Goal: Task Accomplishment & Management: Use online tool/utility

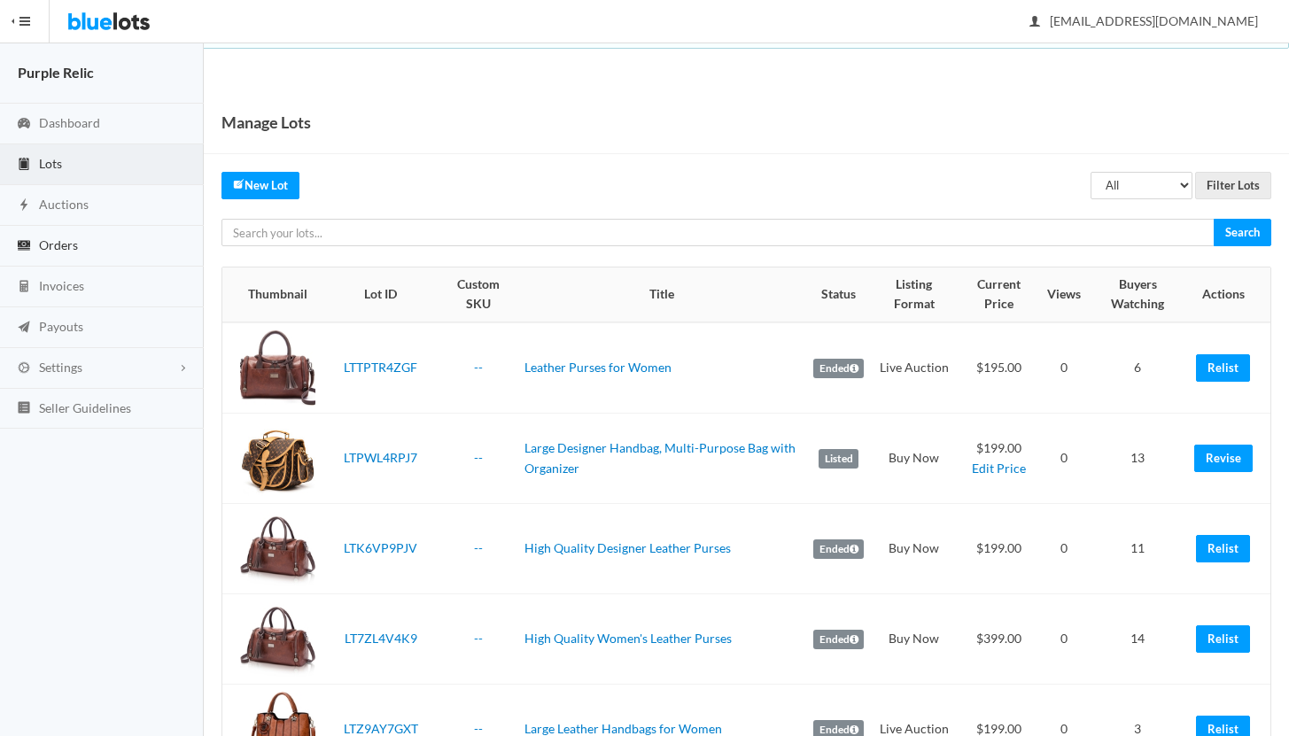
click at [52, 242] on span "Orders" at bounding box center [58, 244] width 39 height 15
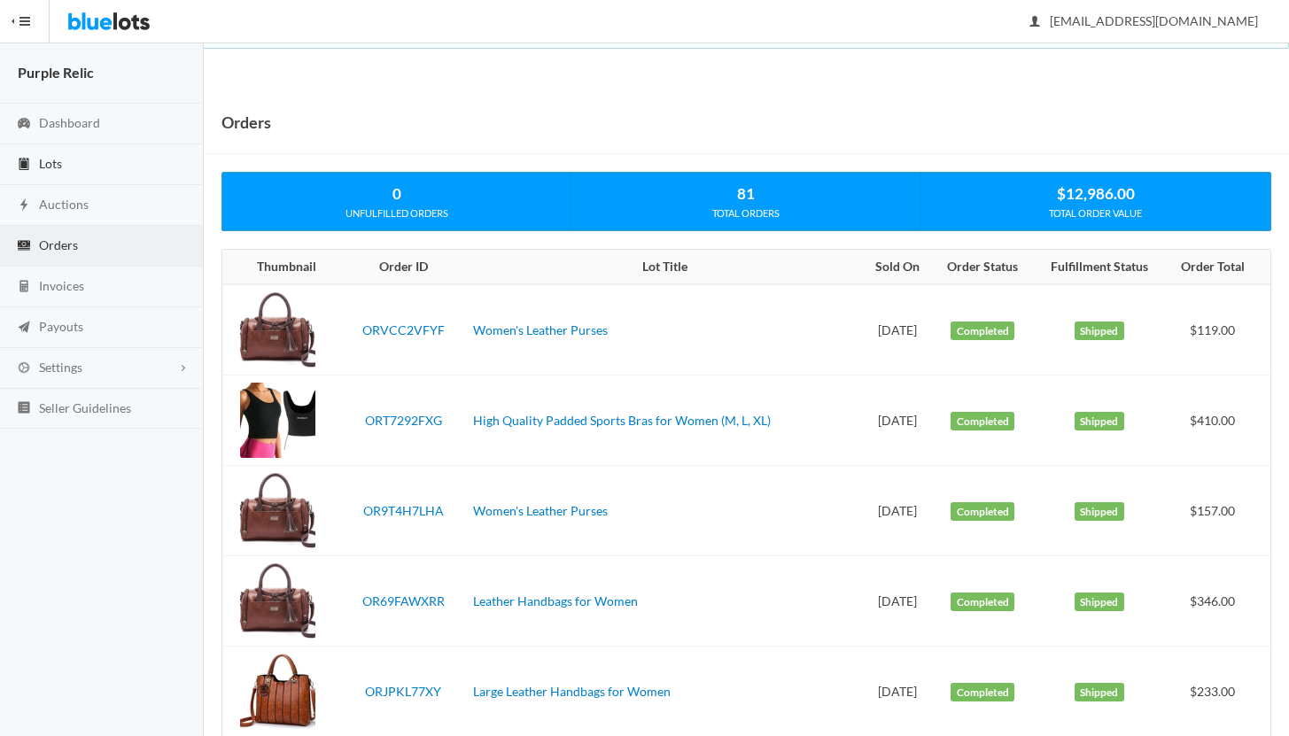
click at [57, 161] on span "Lots" at bounding box center [50, 163] width 23 height 15
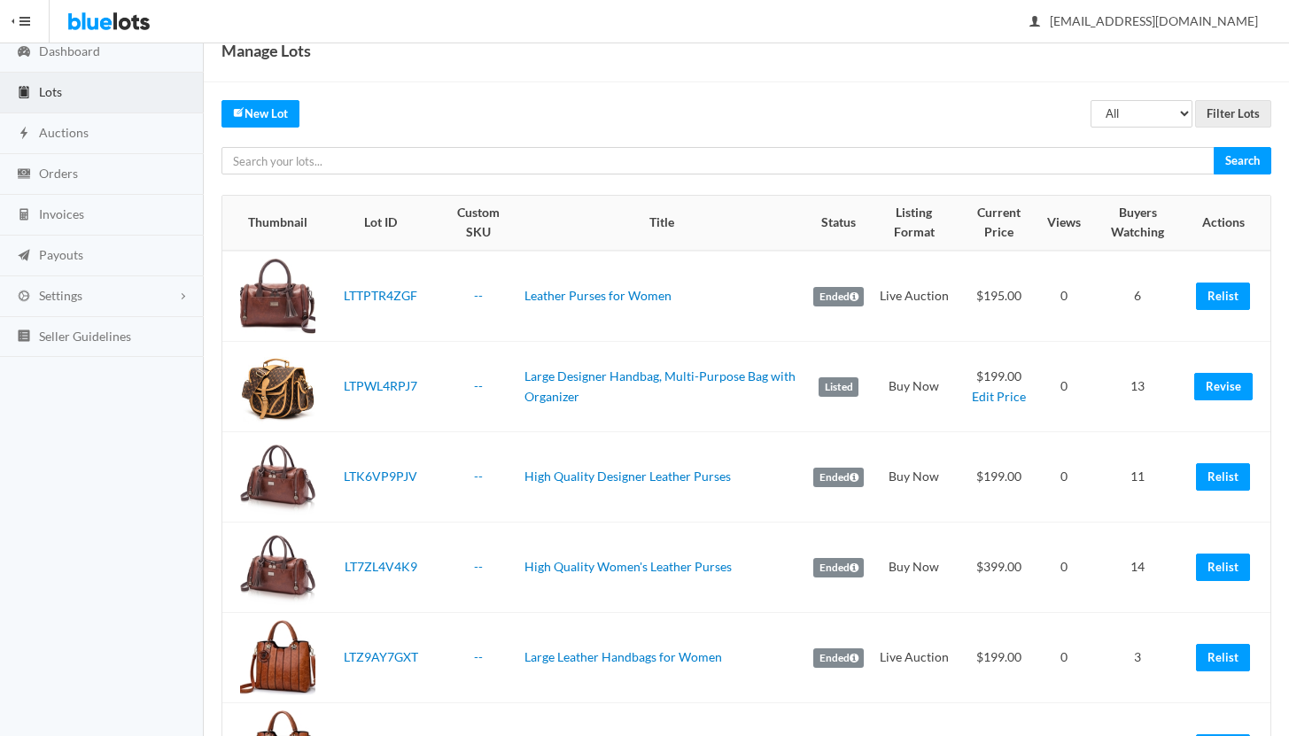
scroll to position [89, 0]
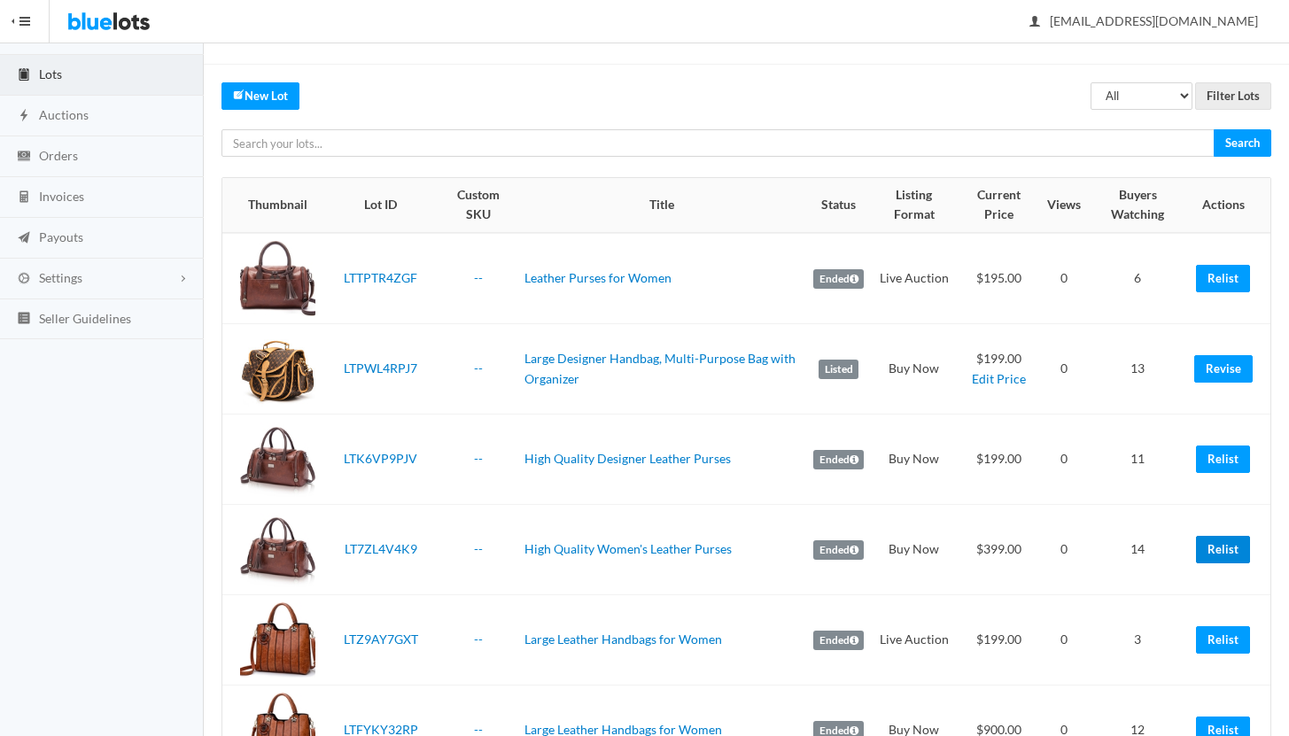
click at [1231, 544] on link "Relist" at bounding box center [1223, 549] width 54 height 27
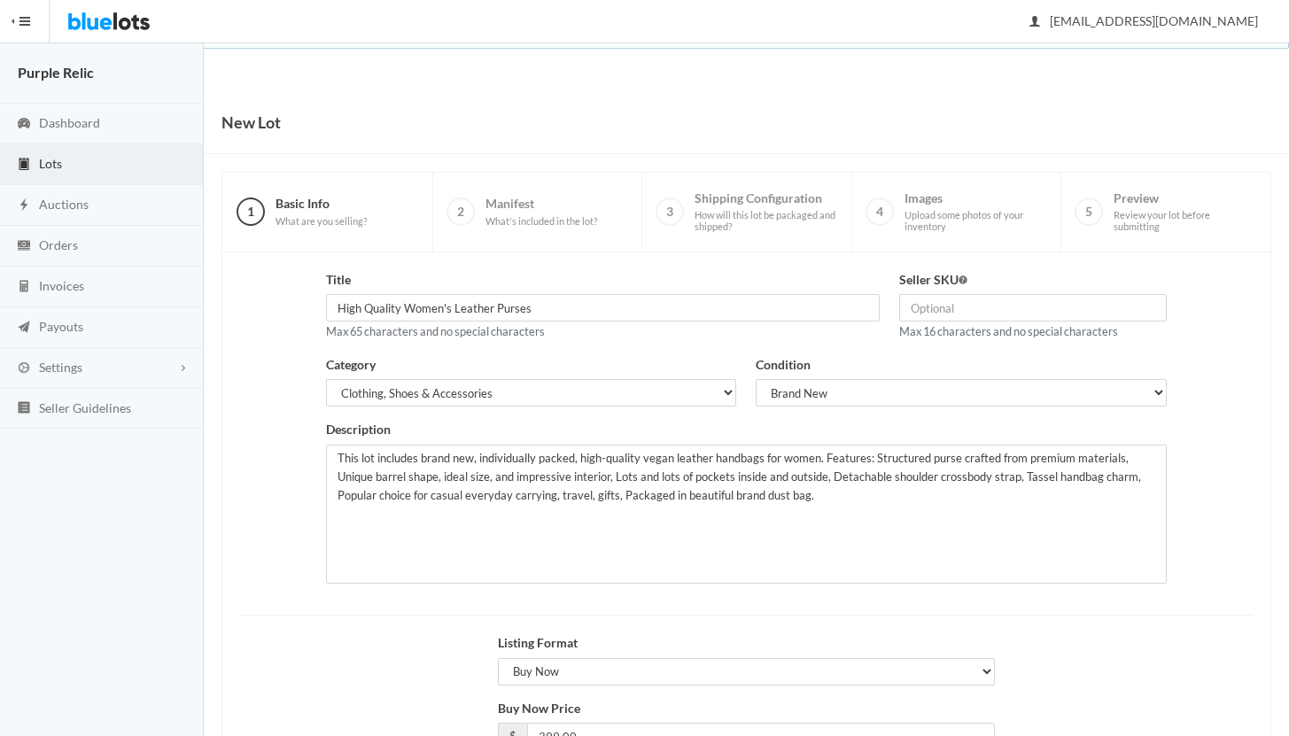
scroll to position [151, 0]
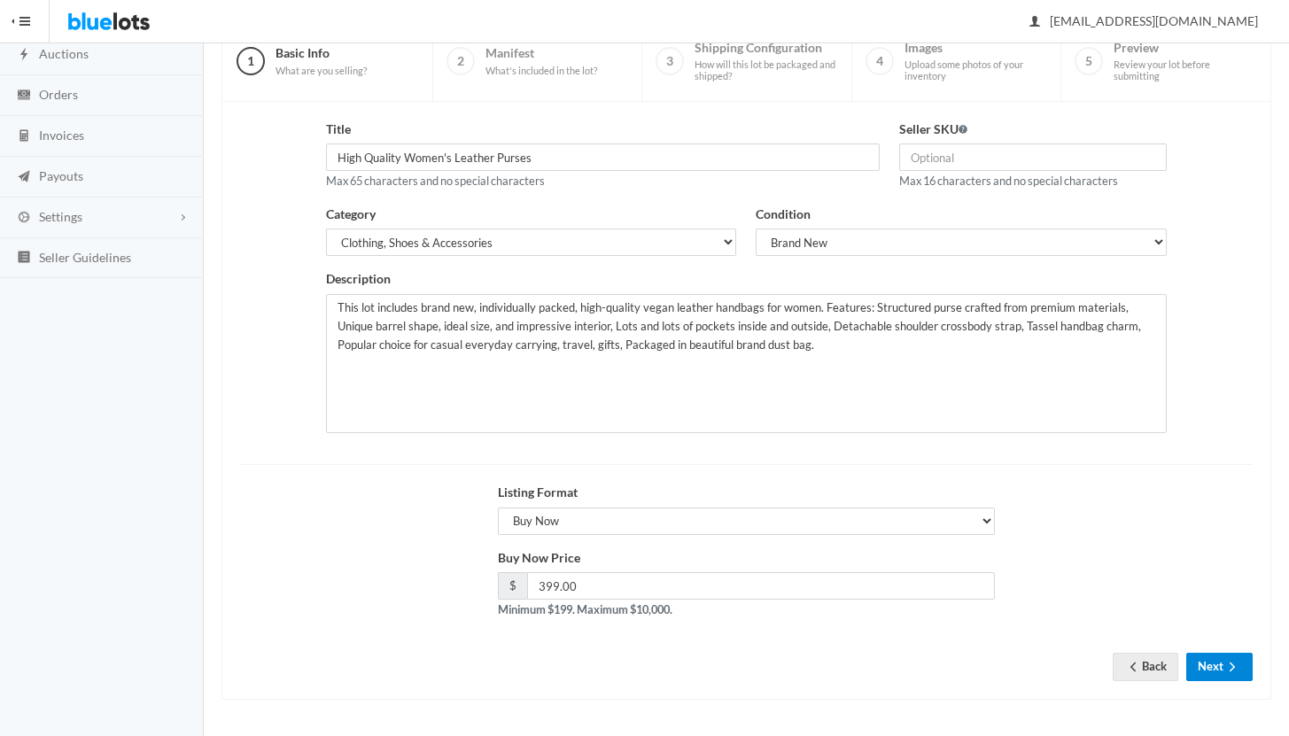
click at [1209, 658] on button "Next" at bounding box center [1219, 666] width 66 height 27
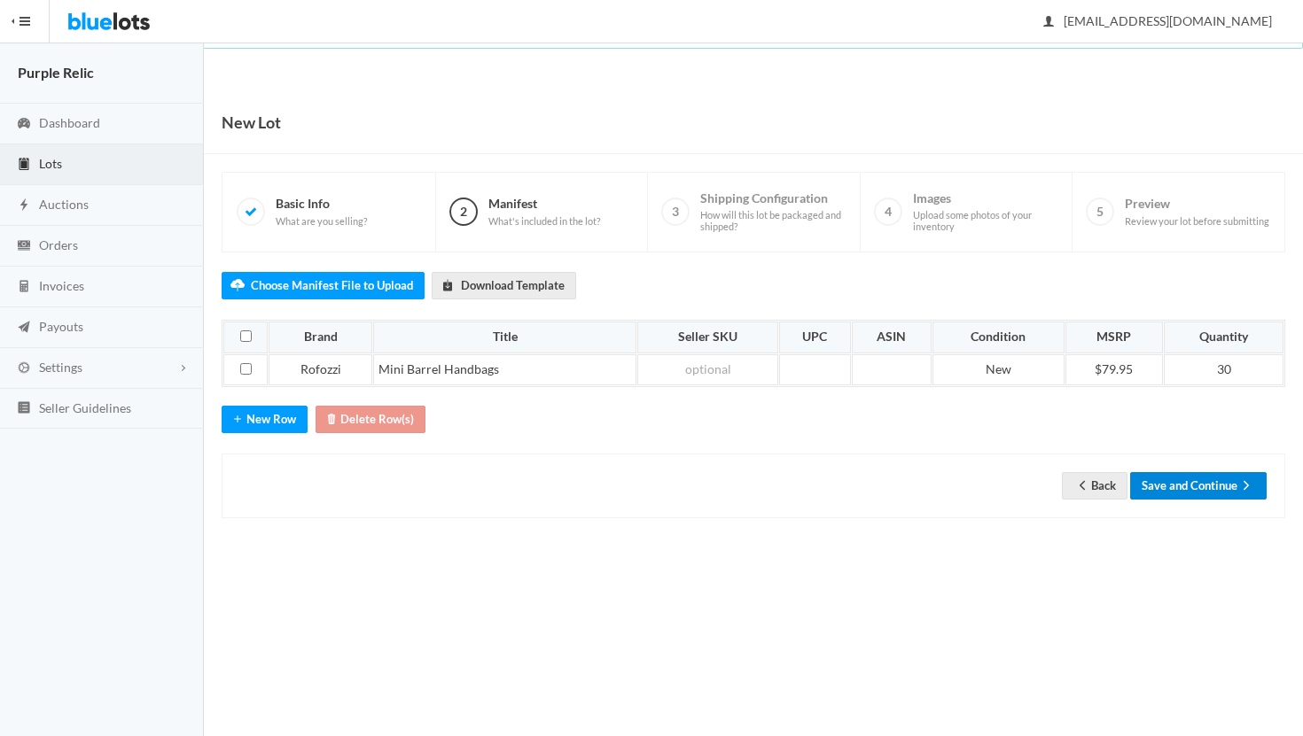
click at [1202, 487] on button "Save and Continue" at bounding box center [1198, 485] width 136 height 27
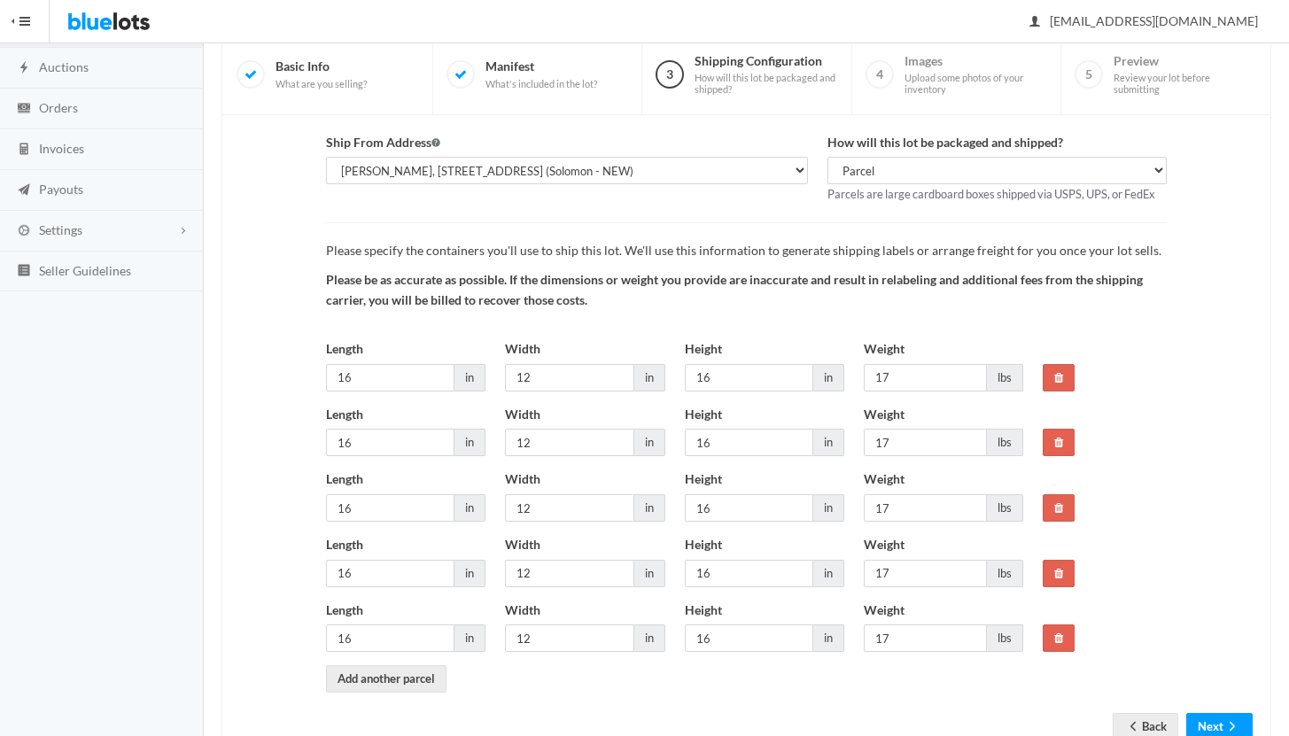
scroll to position [197, 0]
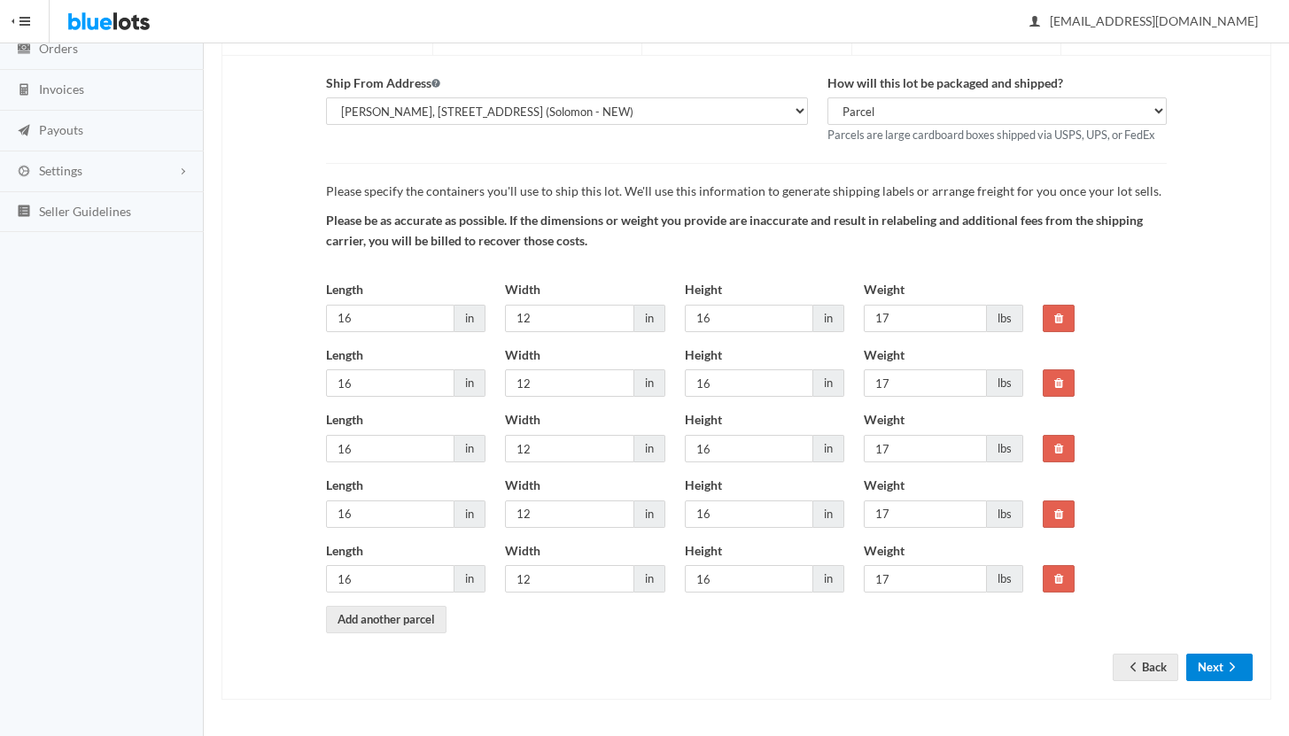
click at [1223, 674] on button "Next" at bounding box center [1219, 667] width 66 height 27
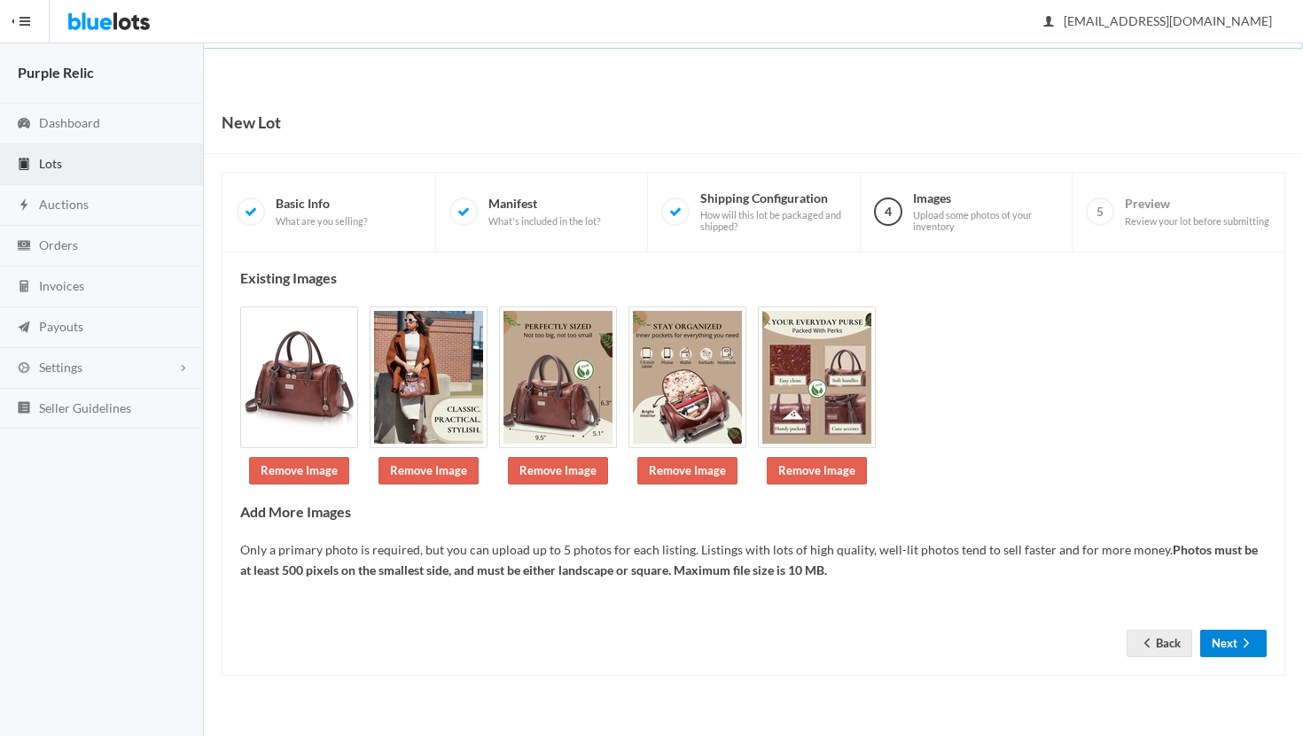
click at [1218, 644] on button "Next" at bounding box center [1233, 643] width 66 height 27
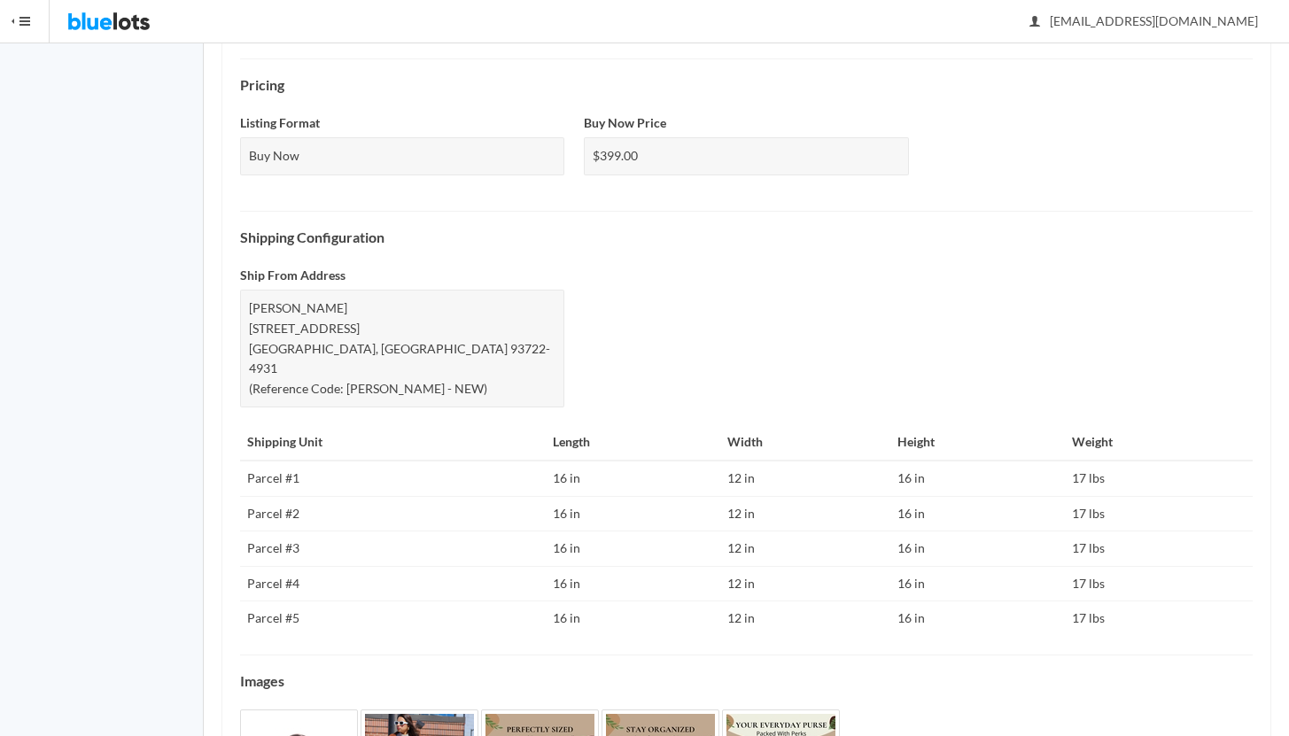
scroll to position [753, 0]
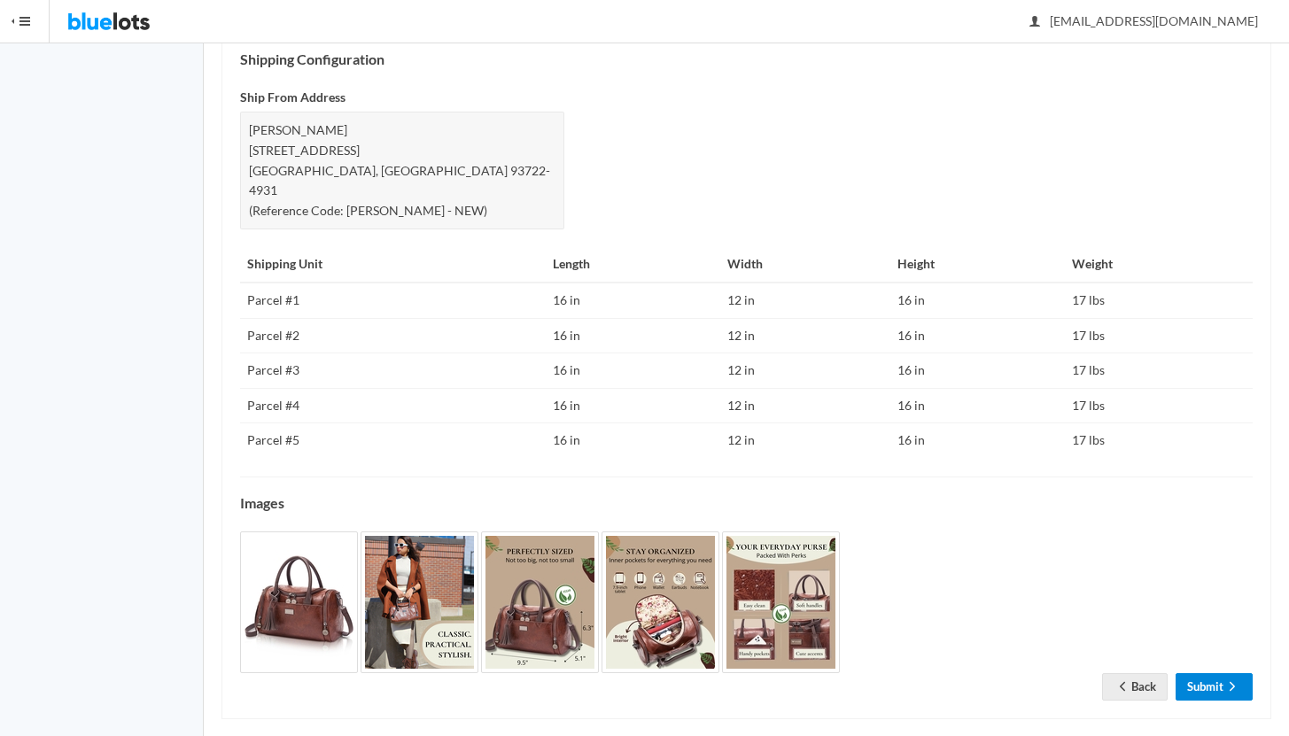
click at [1212, 673] on link "Submit" at bounding box center [1214, 686] width 77 height 27
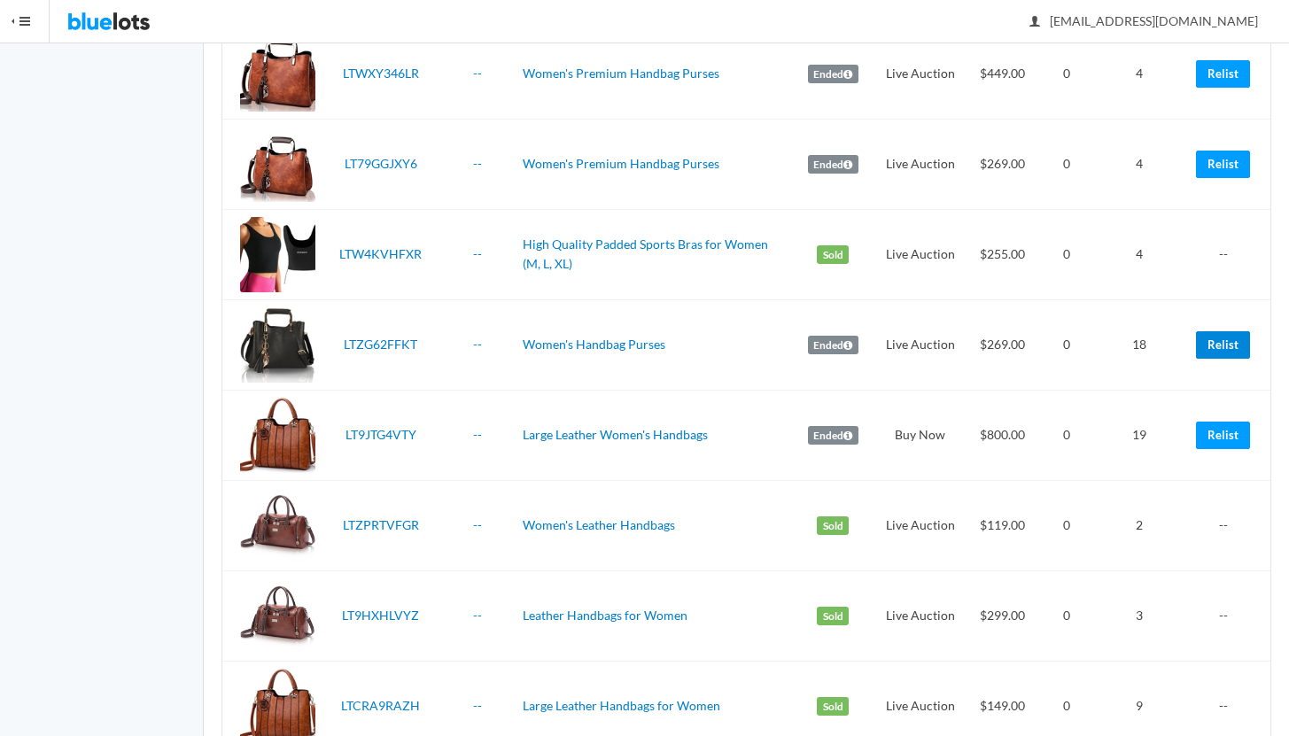
scroll to position [1028, 0]
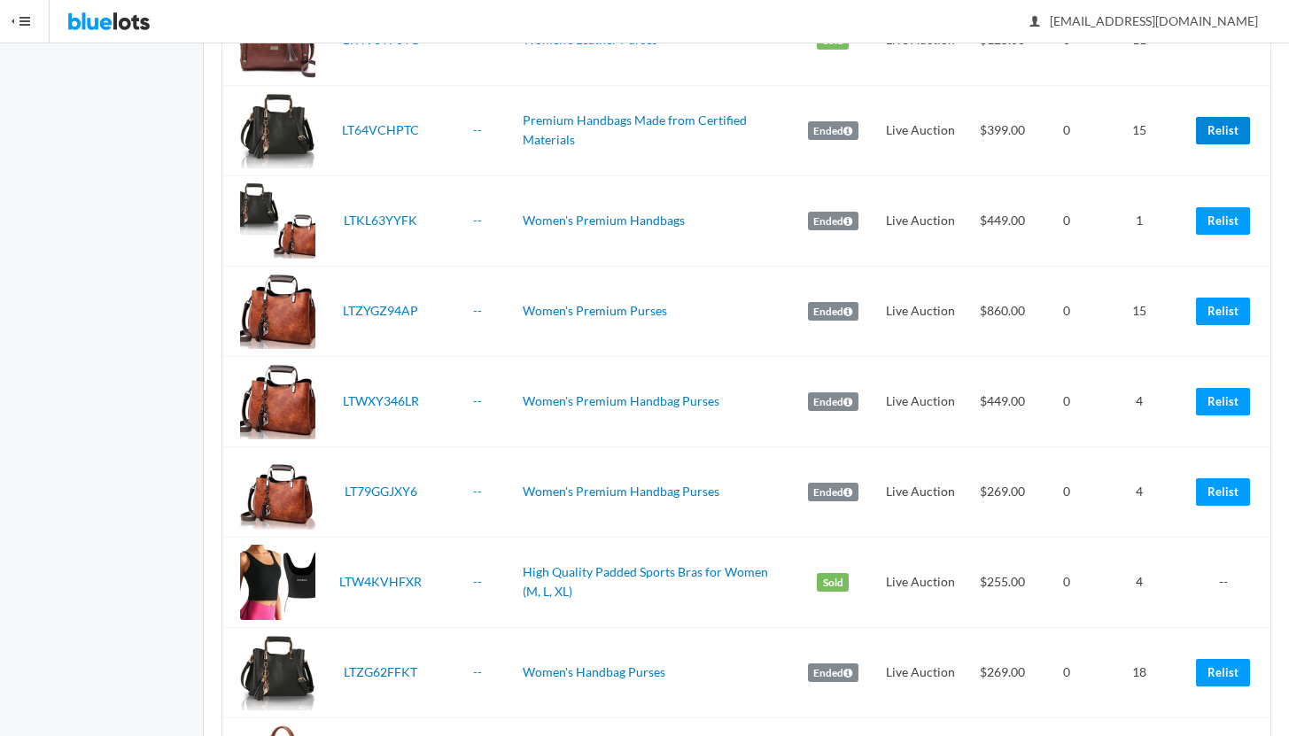
click at [1226, 130] on link "Relist" at bounding box center [1223, 130] width 54 height 27
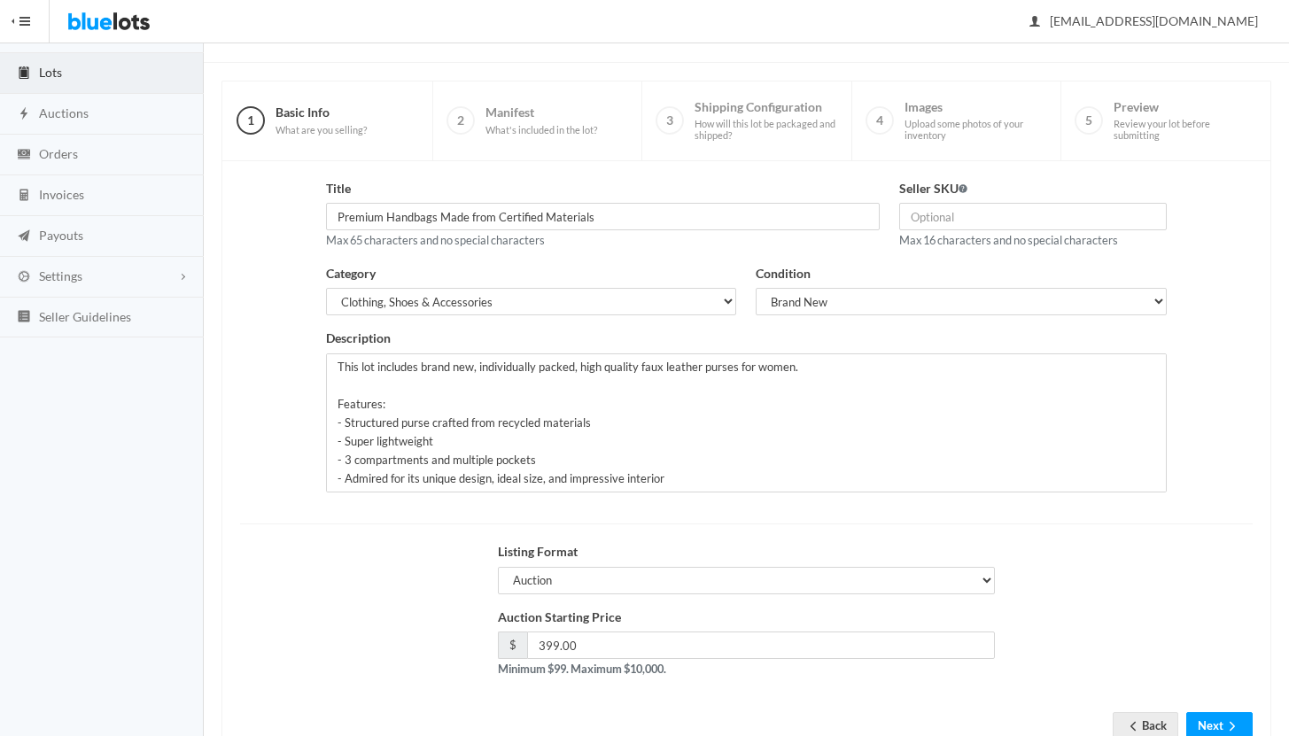
scroll to position [151, 0]
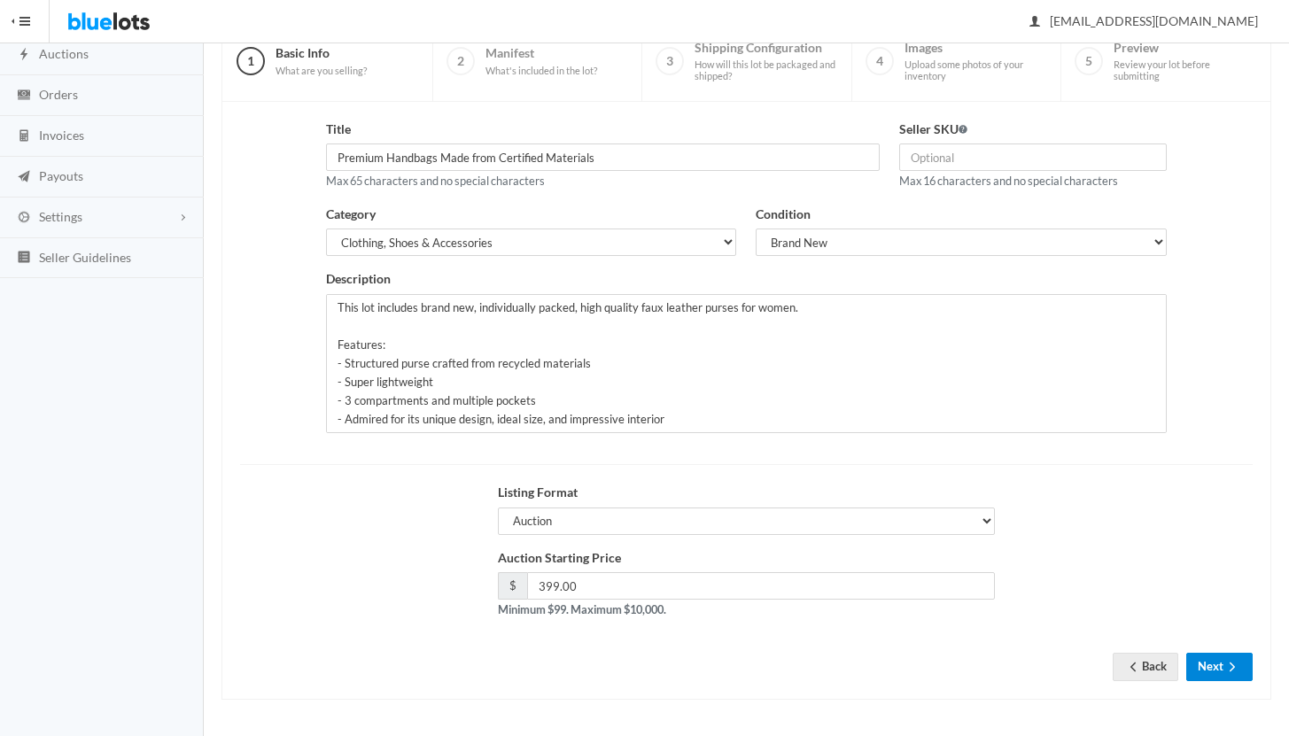
click at [1212, 667] on button "Next" at bounding box center [1219, 666] width 66 height 27
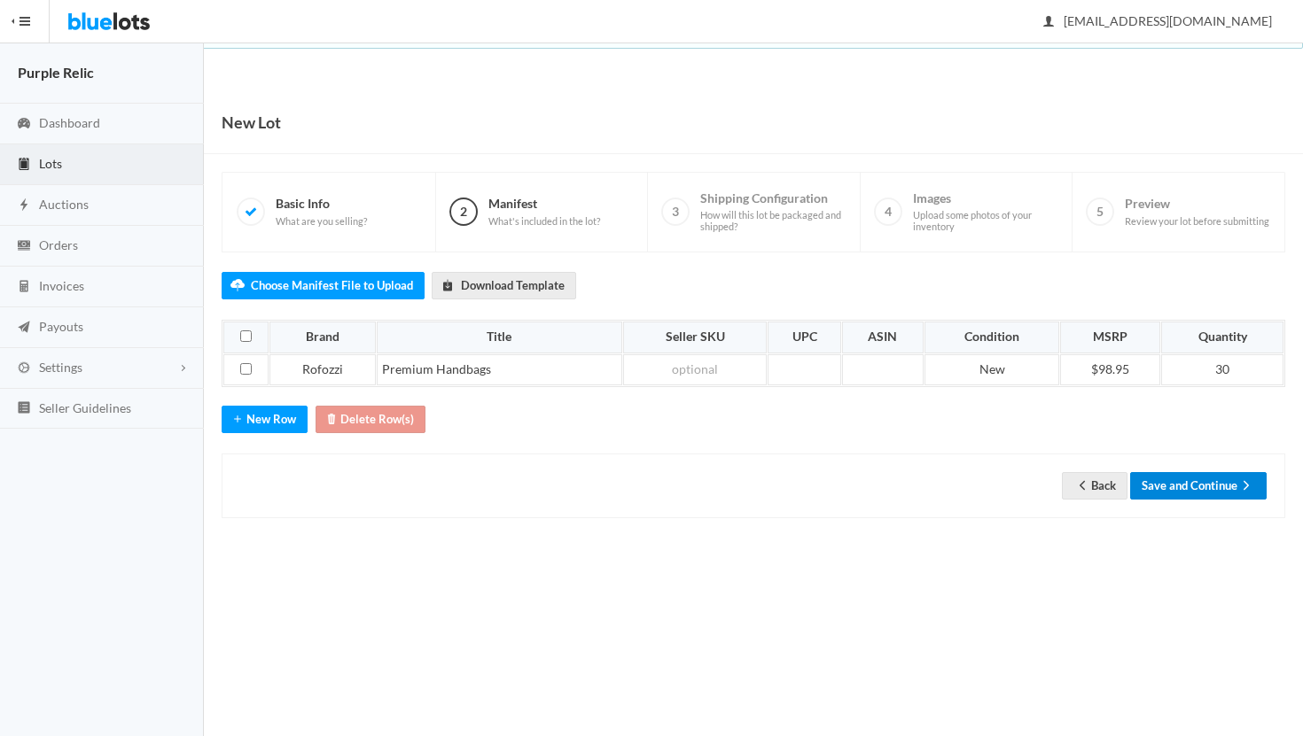
click at [1216, 486] on button "Save and Continue" at bounding box center [1198, 485] width 136 height 27
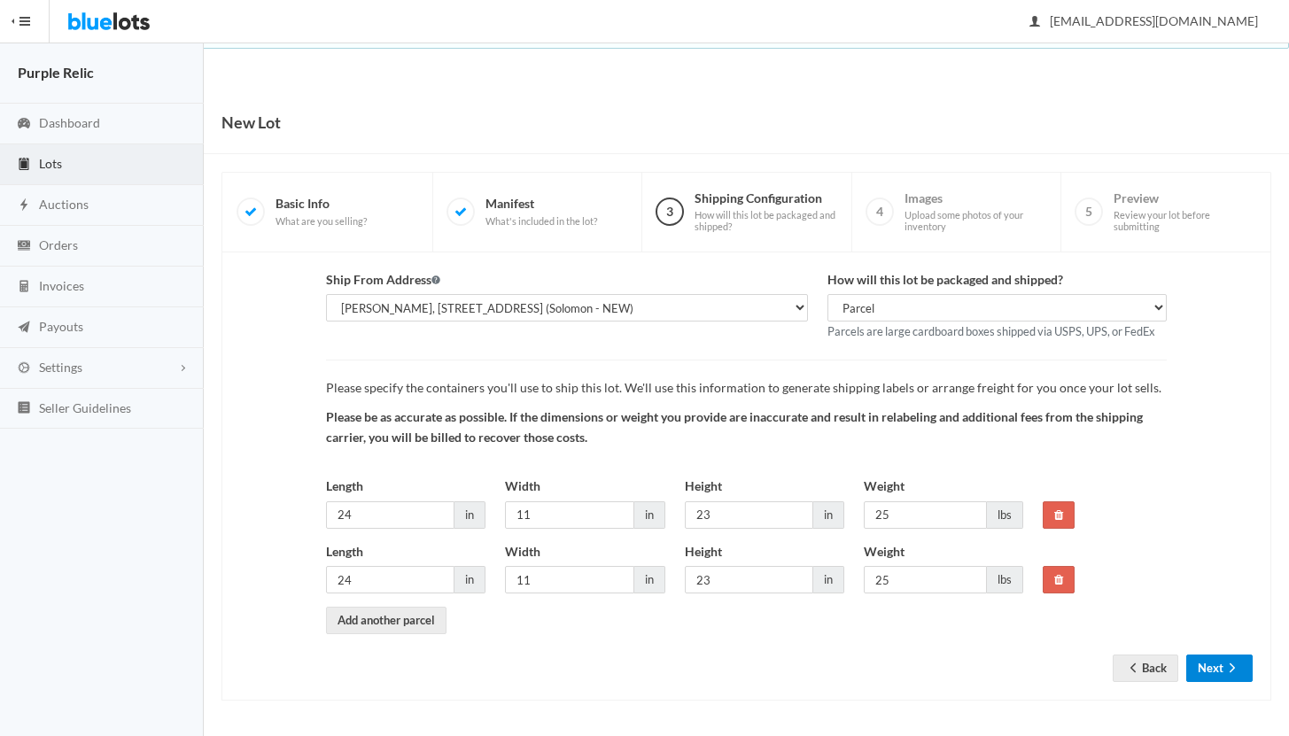
click at [1199, 666] on button "Next" at bounding box center [1219, 668] width 66 height 27
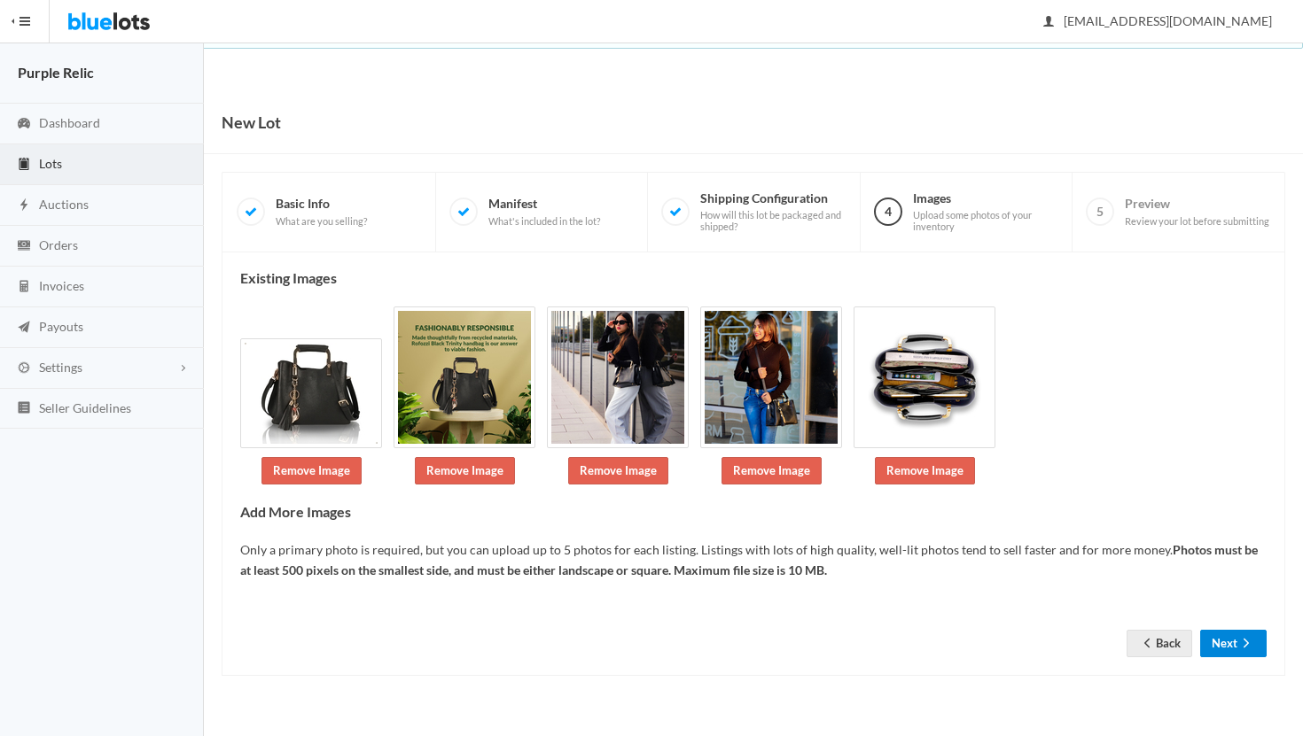
click at [1226, 642] on button "Next" at bounding box center [1233, 643] width 66 height 27
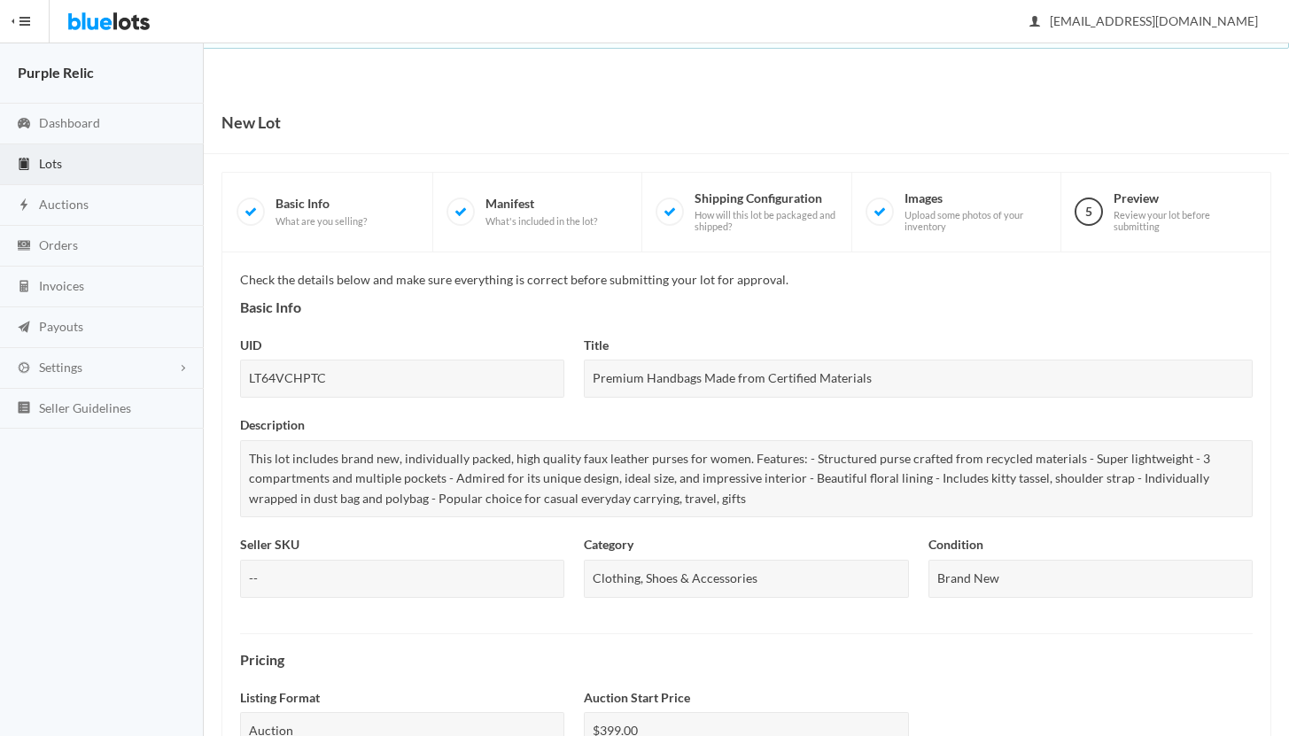
scroll to position [648, 0]
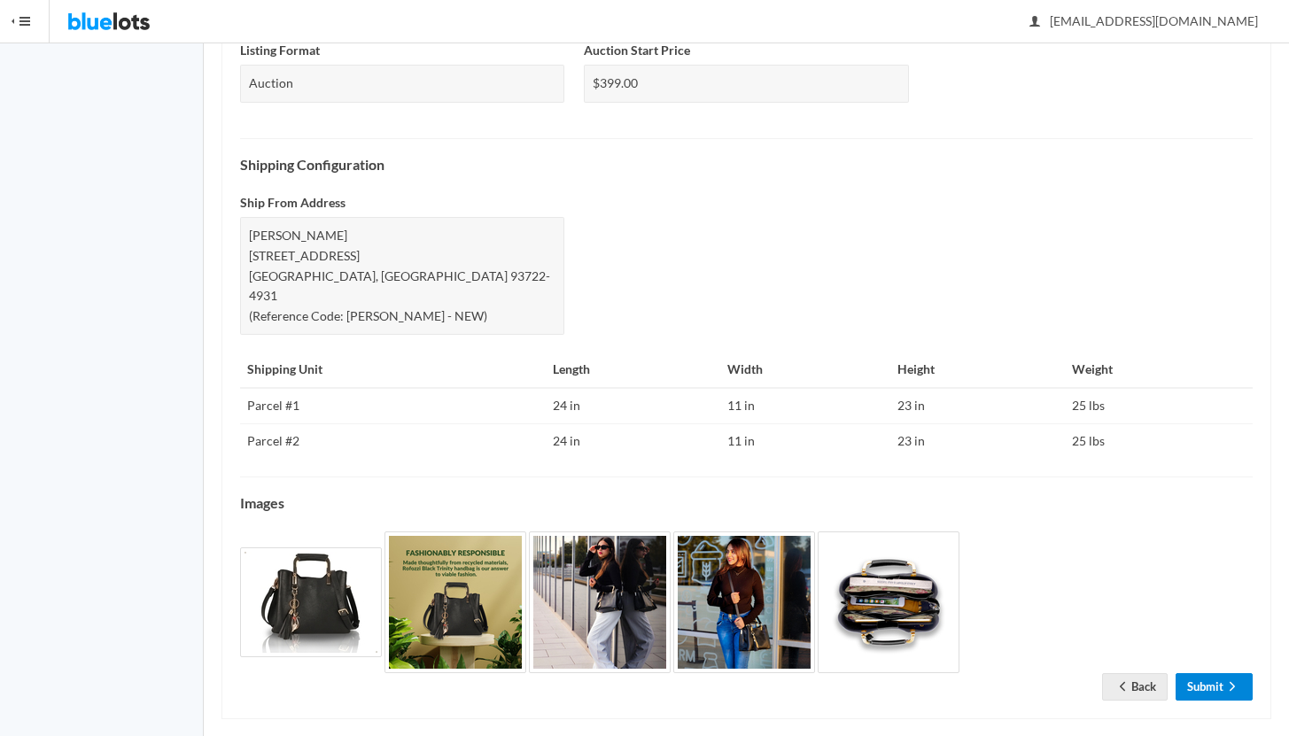
click at [1208, 673] on link "Submit" at bounding box center [1214, 686] width 77 height 27
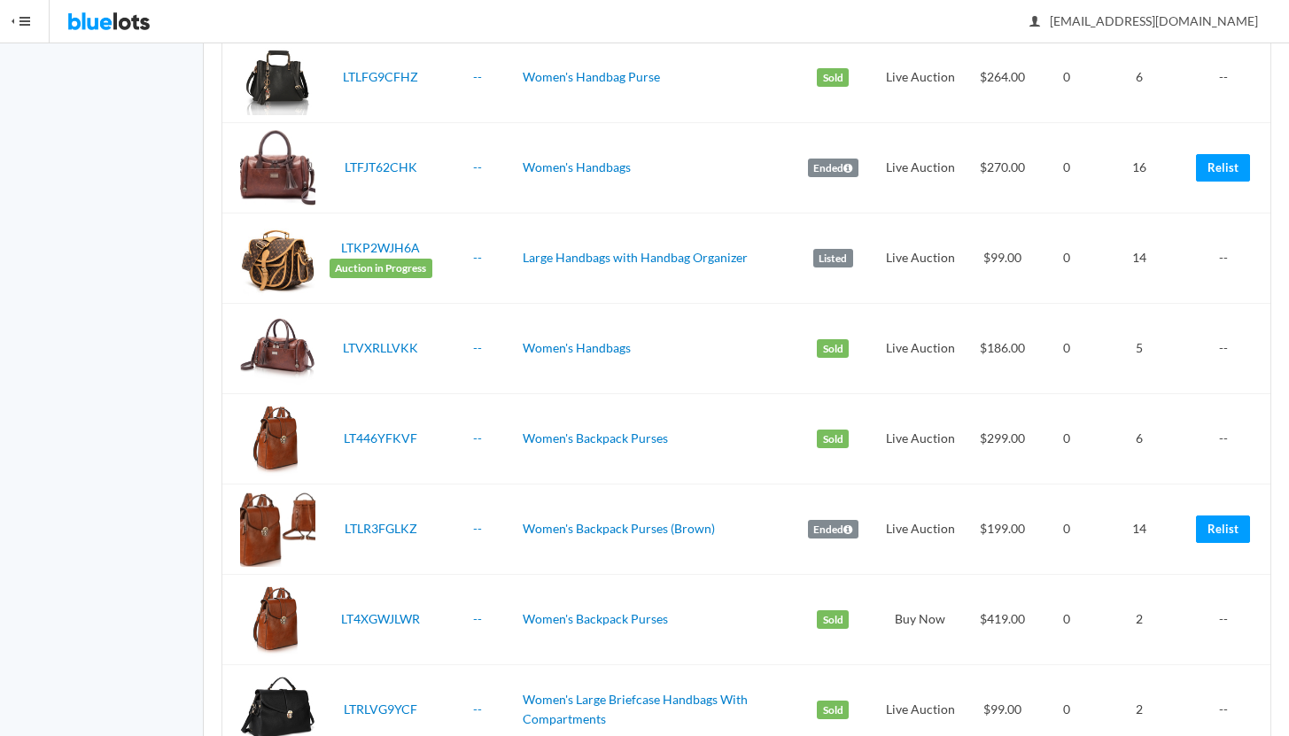
scroll to position [2453, 0]
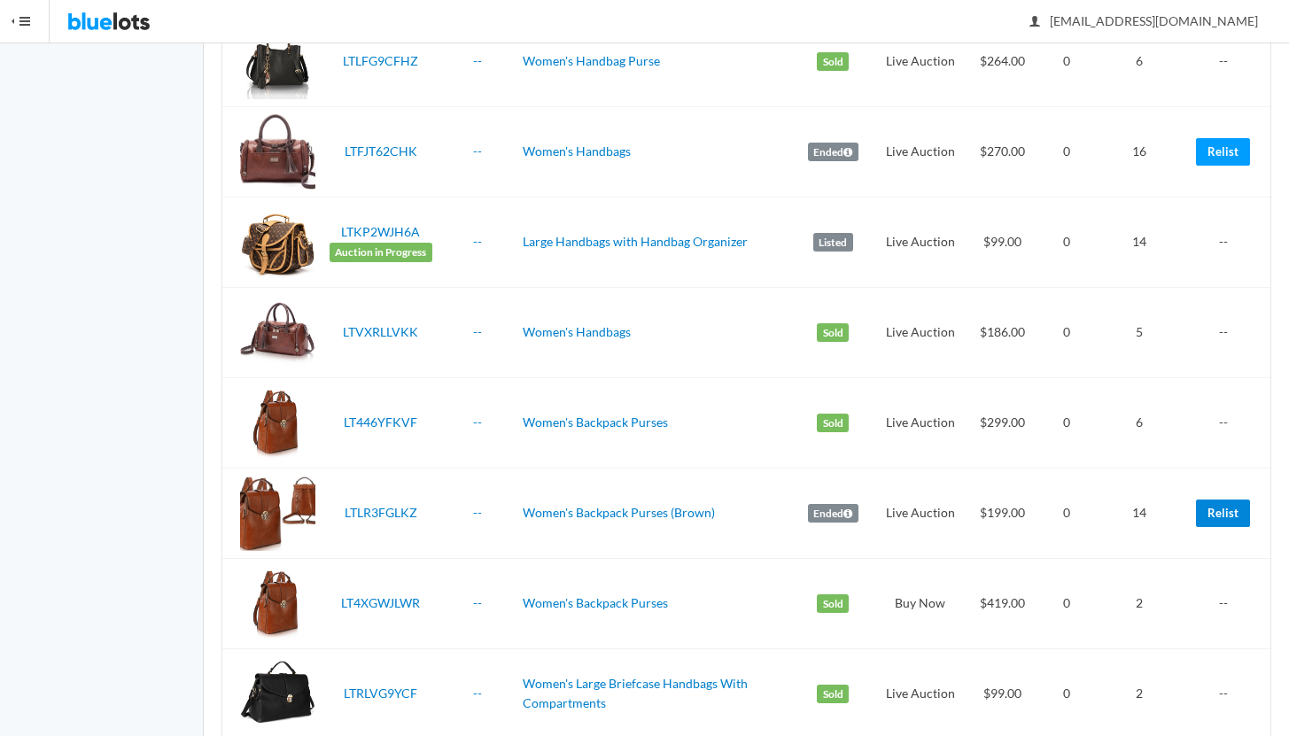
click at [1222, 509] on link "Relist" at bounding box center [1223, 513] width 54 height 27
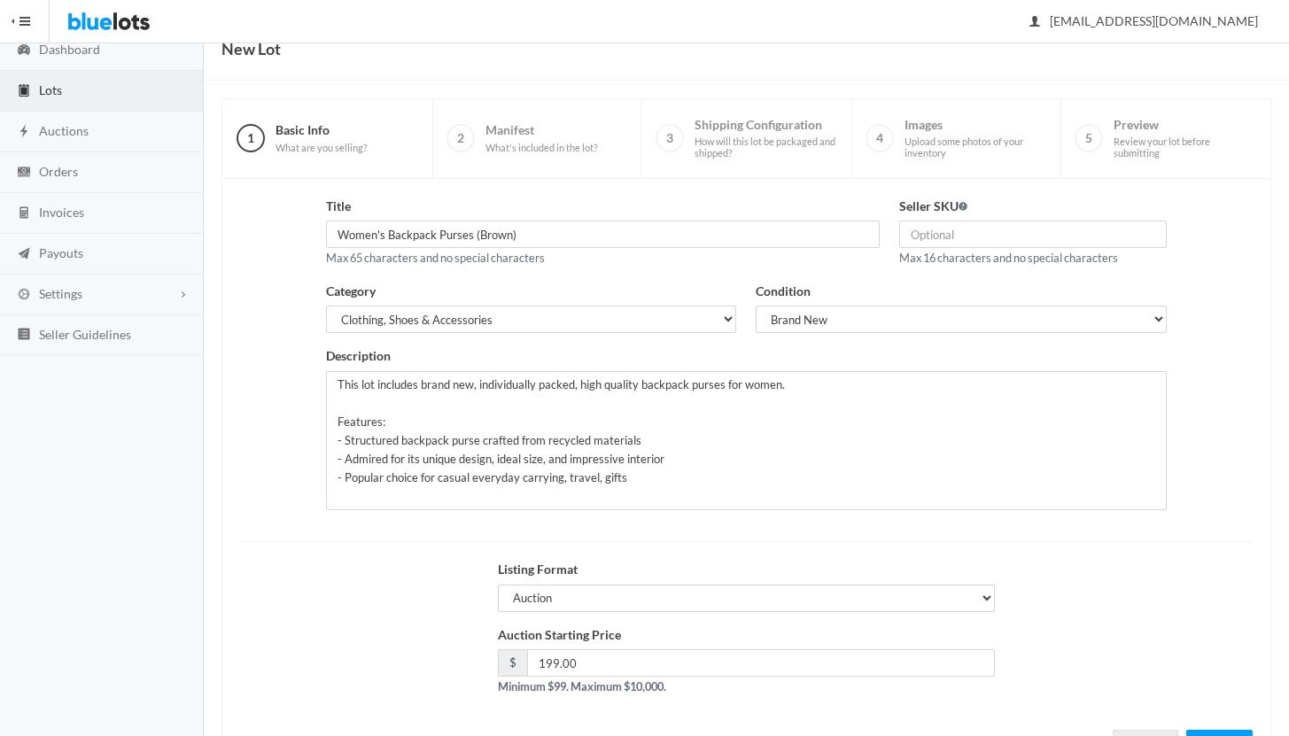
scroll to position [151, 0]
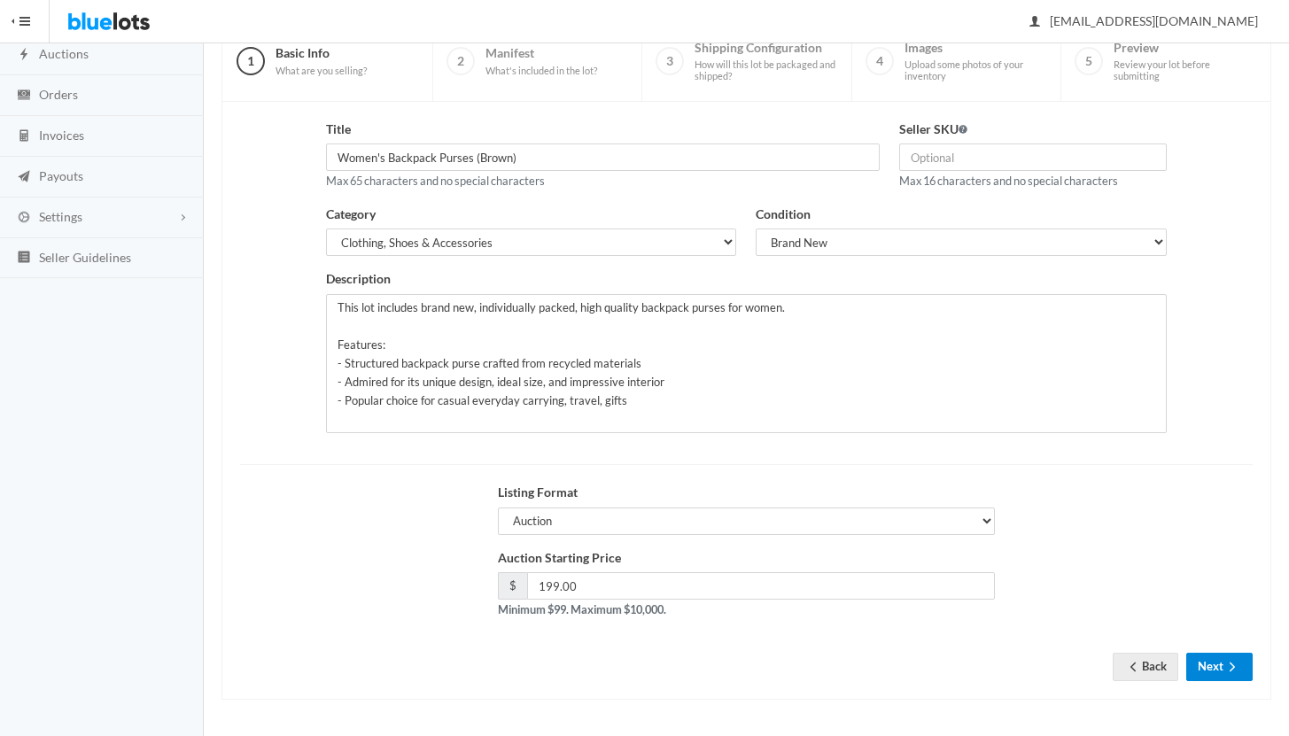
click at [1221, 665] on button "Next" at bounding box center [1219, 666] width 66 height 27
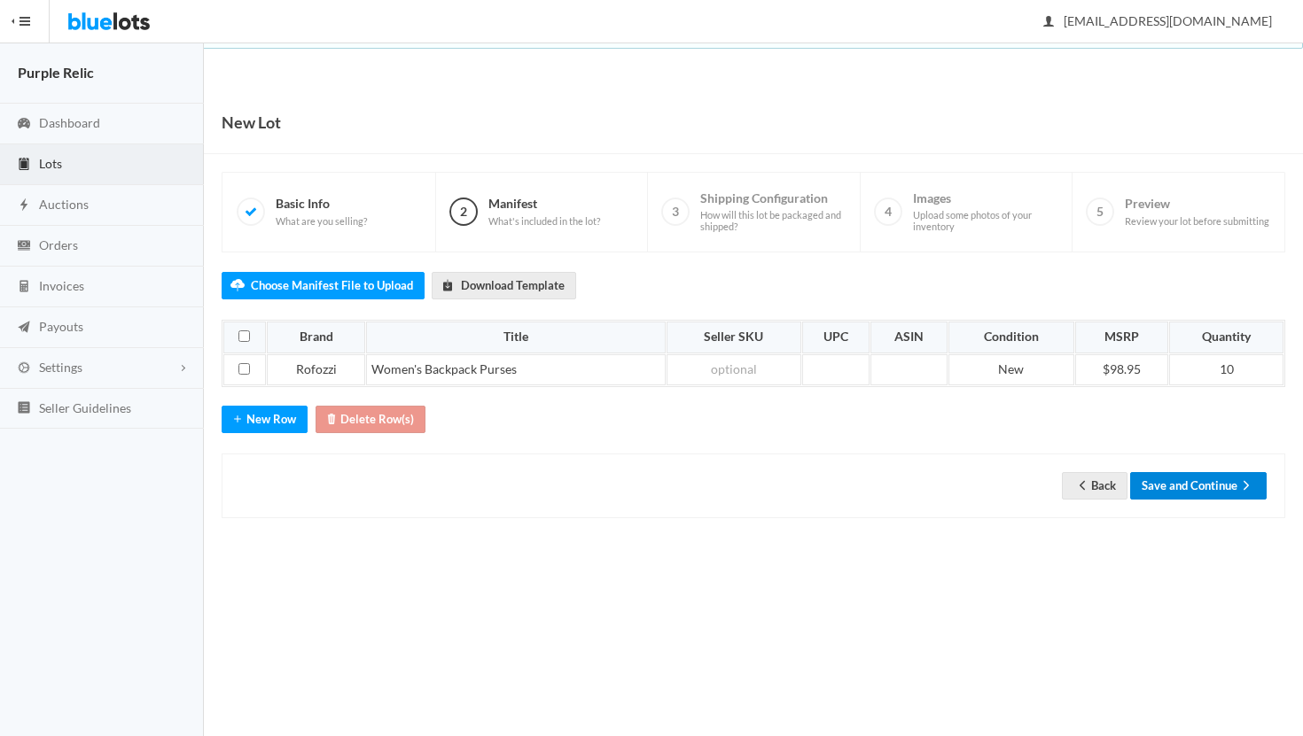
click at [1209, 476] on button "Save and Continue" at bounding box center [1198, 485] width 136 height 27
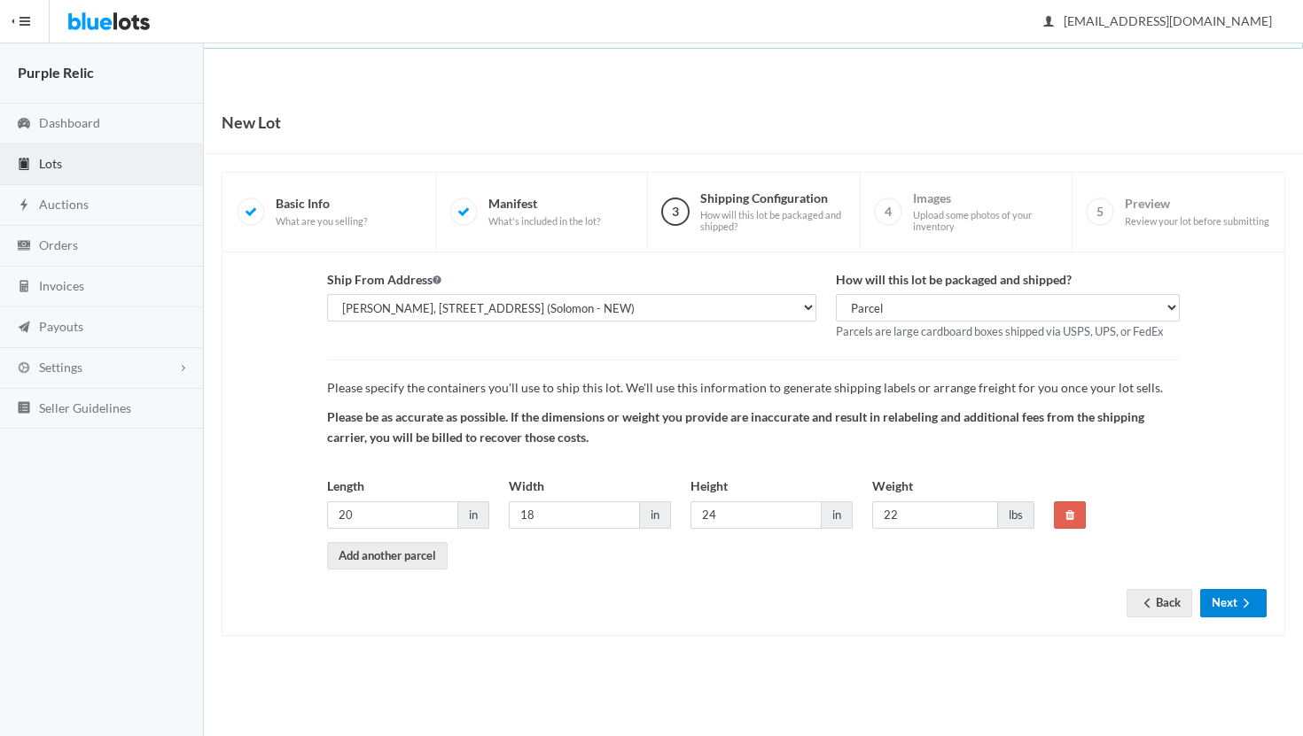
click at [1233, 599] on button "Next" at bounding box center [1233, 602] width 66 height 27
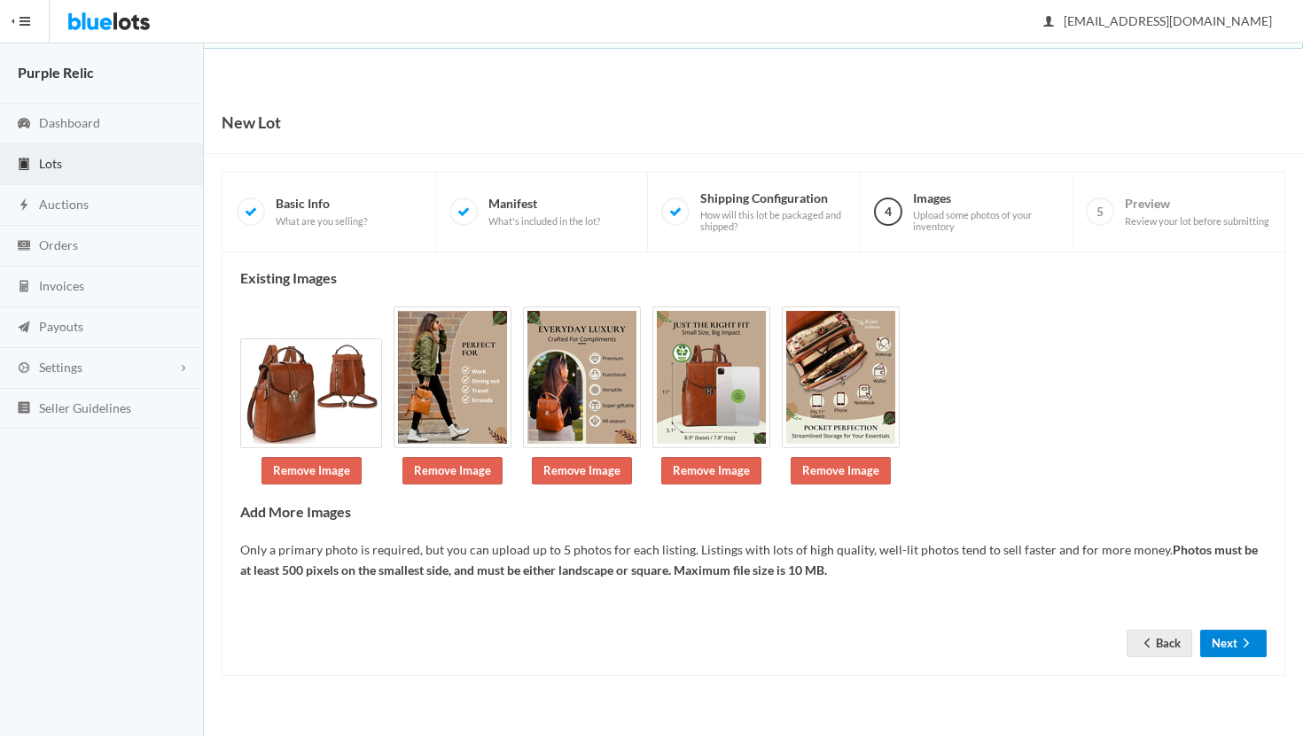
click at [1227, 641] on button "Next" at bounding box center [1233, 643] width 66 height 27
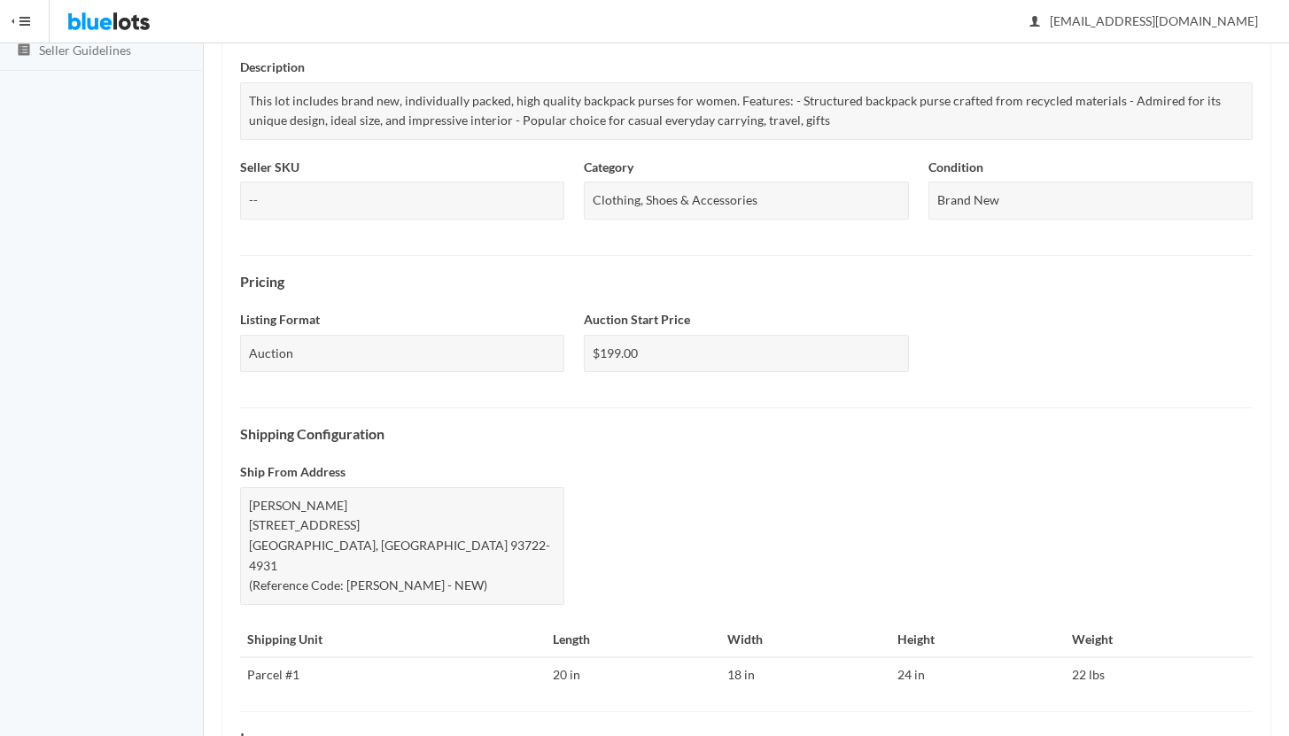
scroll to position [575, 0]
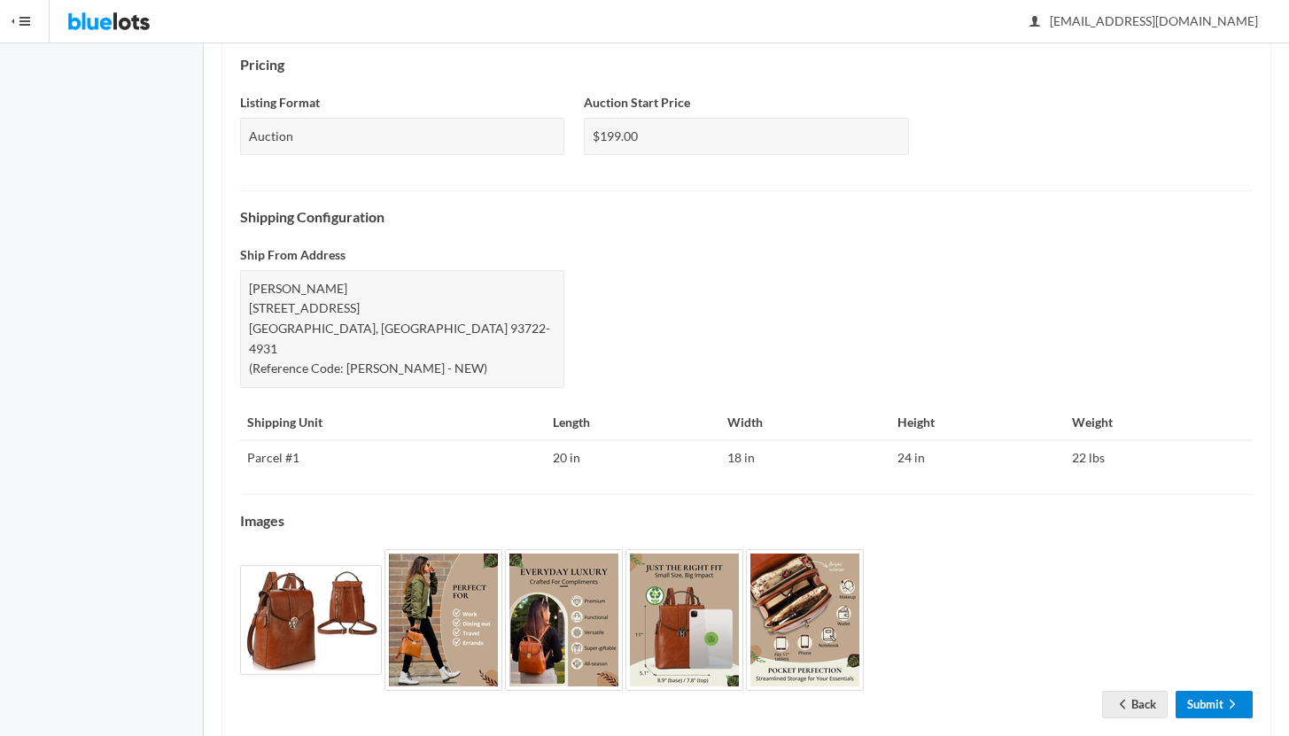
click at [1210, 691] on link "Submit" at bounding box center [1214, 704] width 77 height 27
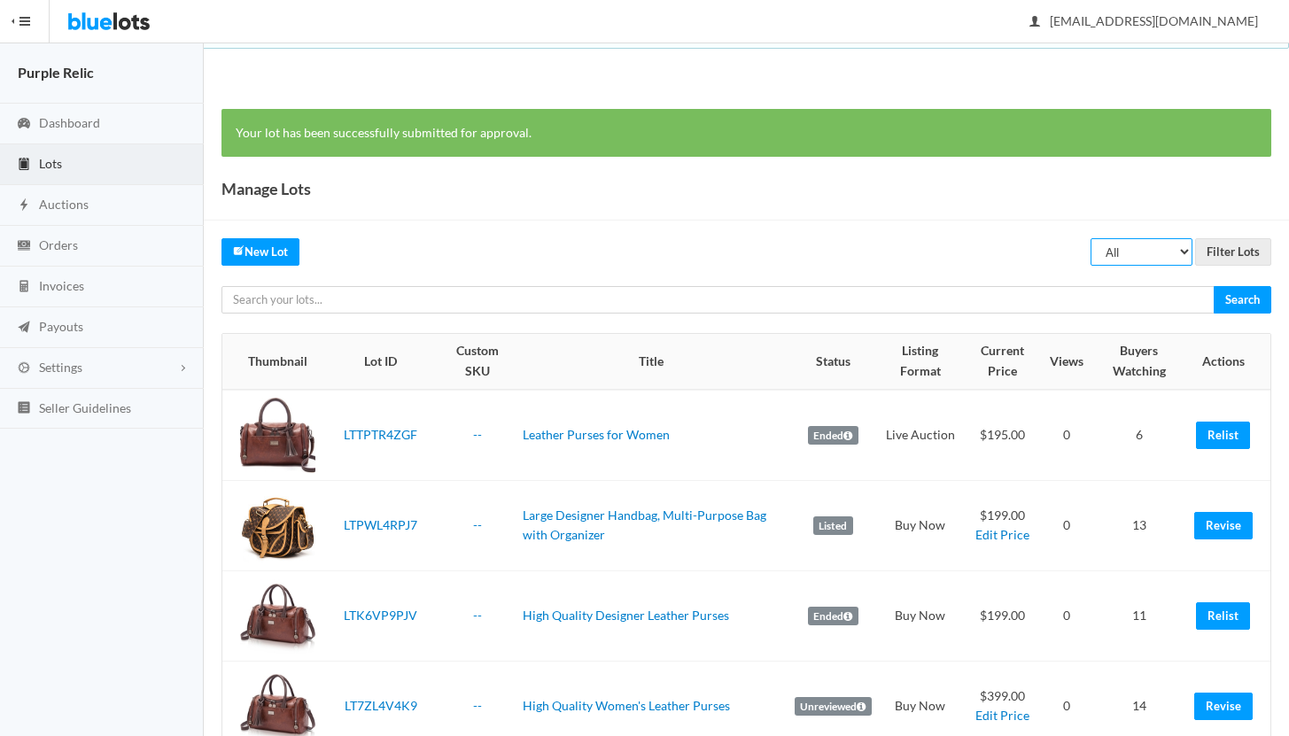
click at [1157, 245] on select "All Draft Unreviewed Rejected Scheduled Listed Sold Ended" at bounding box center [1142, 251] width 102 height 27
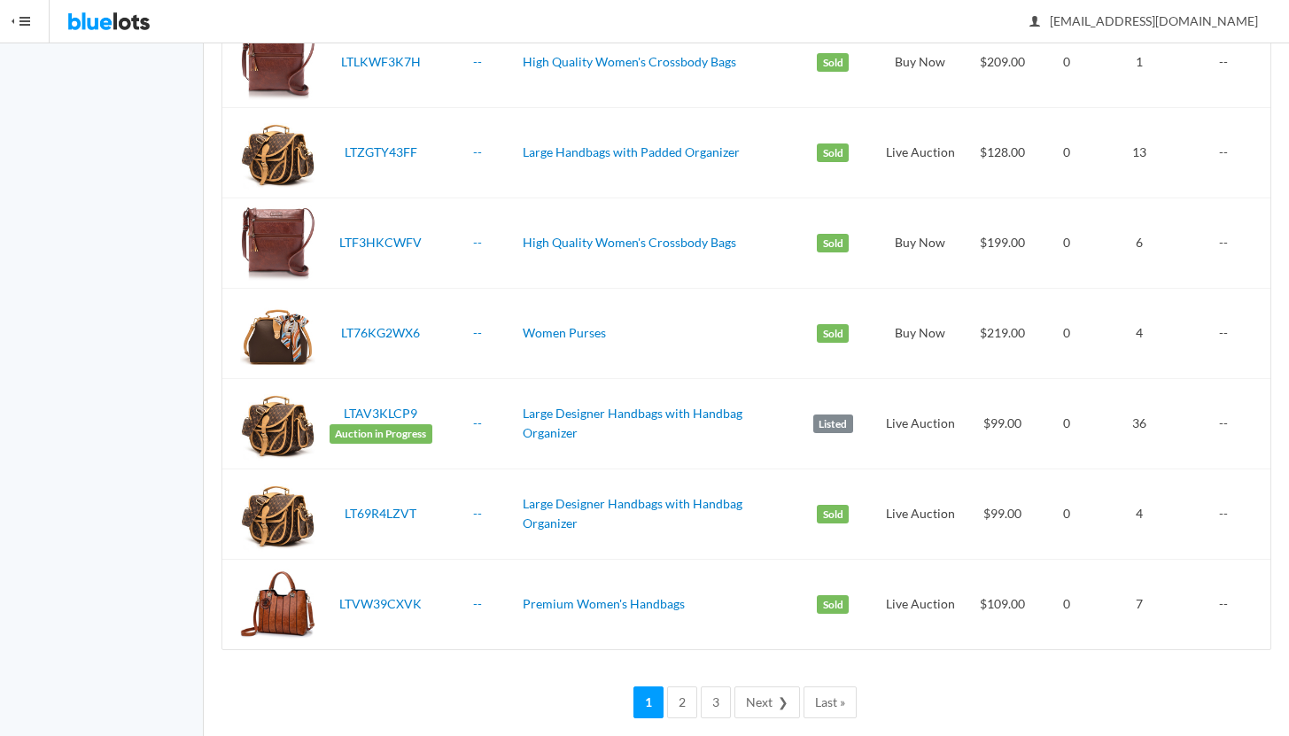
scroll to position [4283, 0]
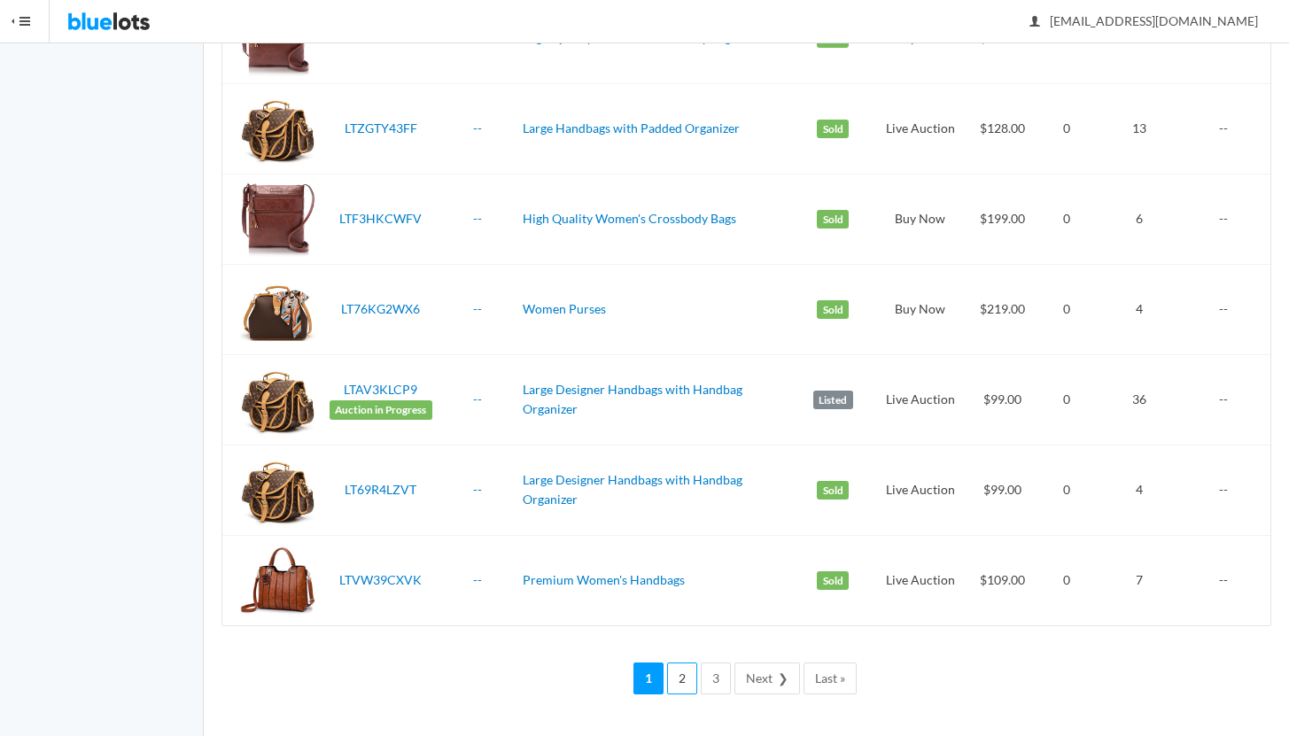
click at [681, 677] on link "2" at bounding box center [682, 679] width 30 height 33
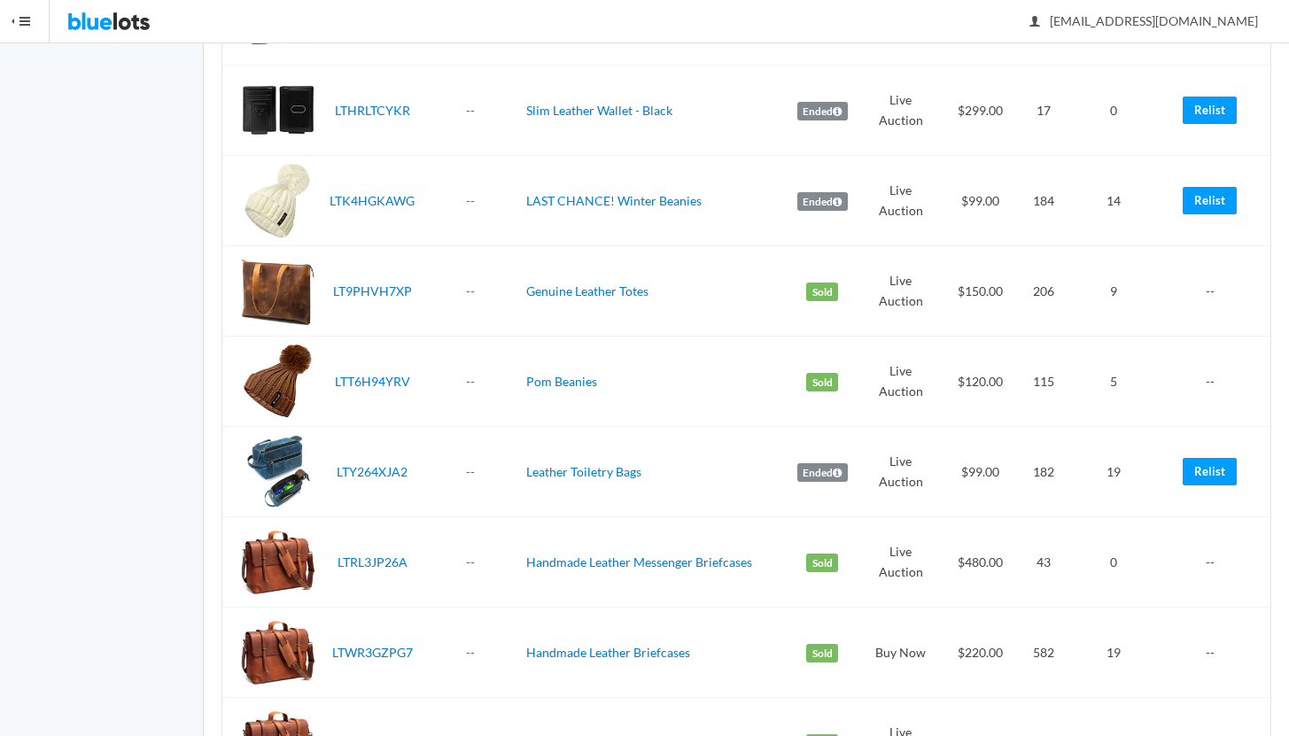
scroll to position [3258, 0]
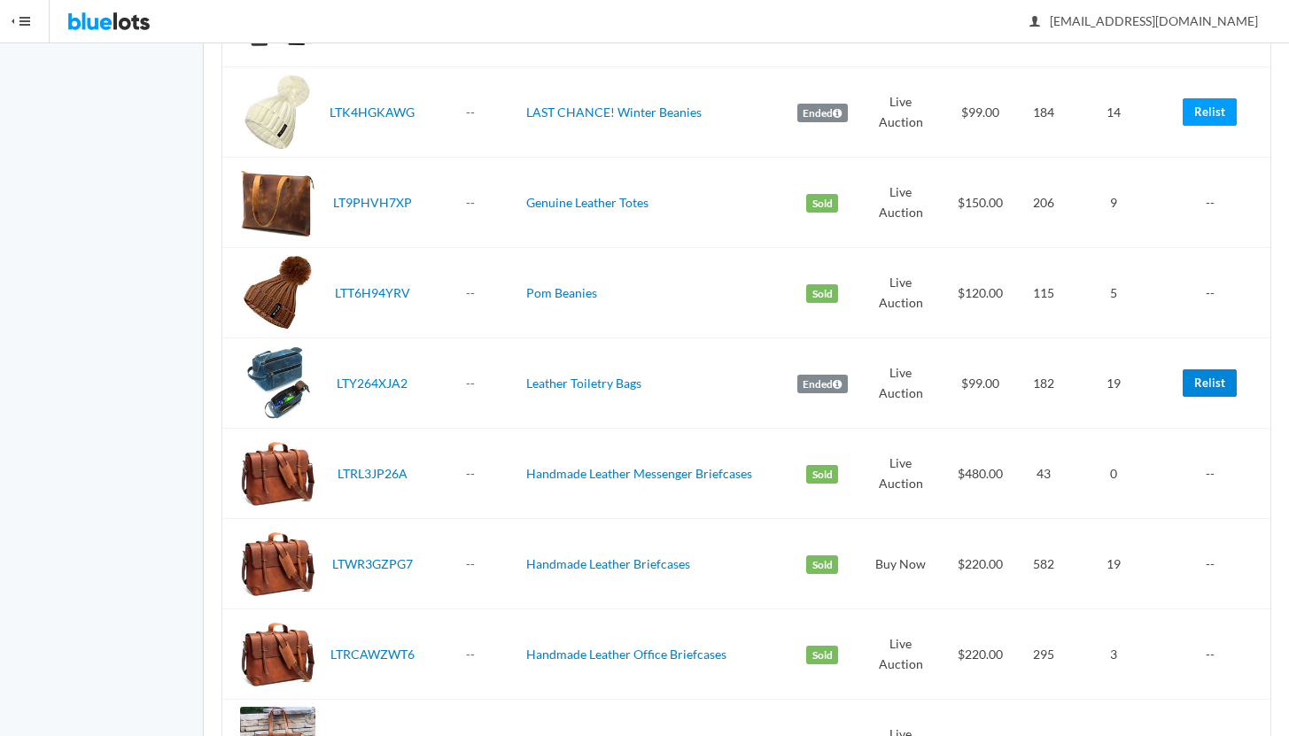
click at [1212, 383] on link "Relist" at bounding box center [1210, 383] width 54 height 27
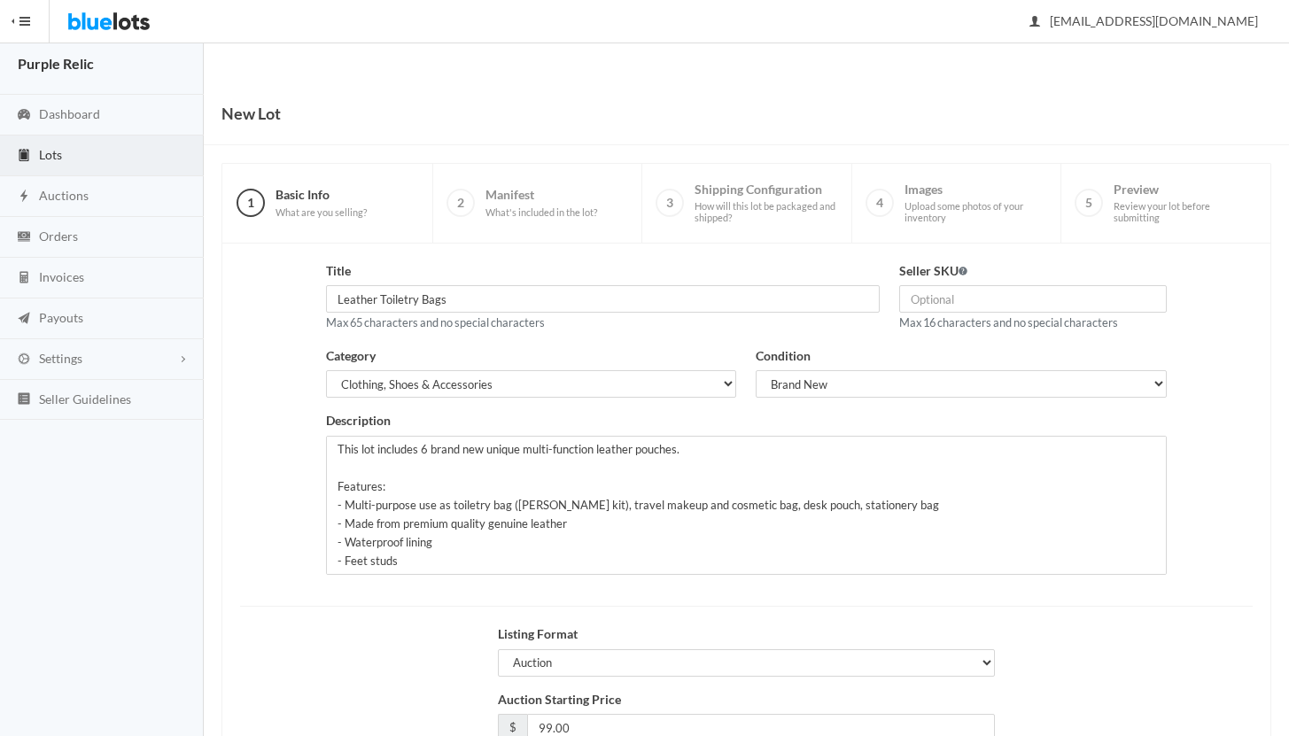
scroll to position [151, 0]
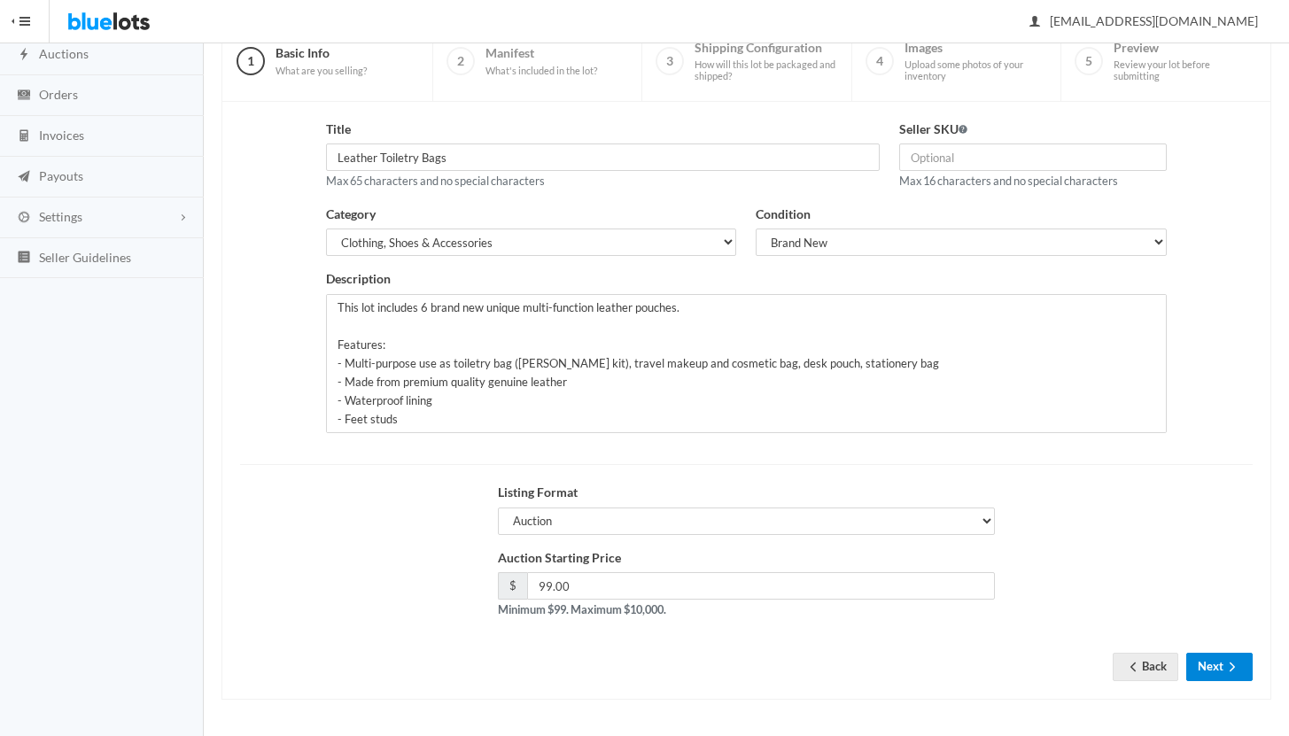
click at [1216, 671] on button "Next" at bounding box center [1219, 666] width 66 height 27
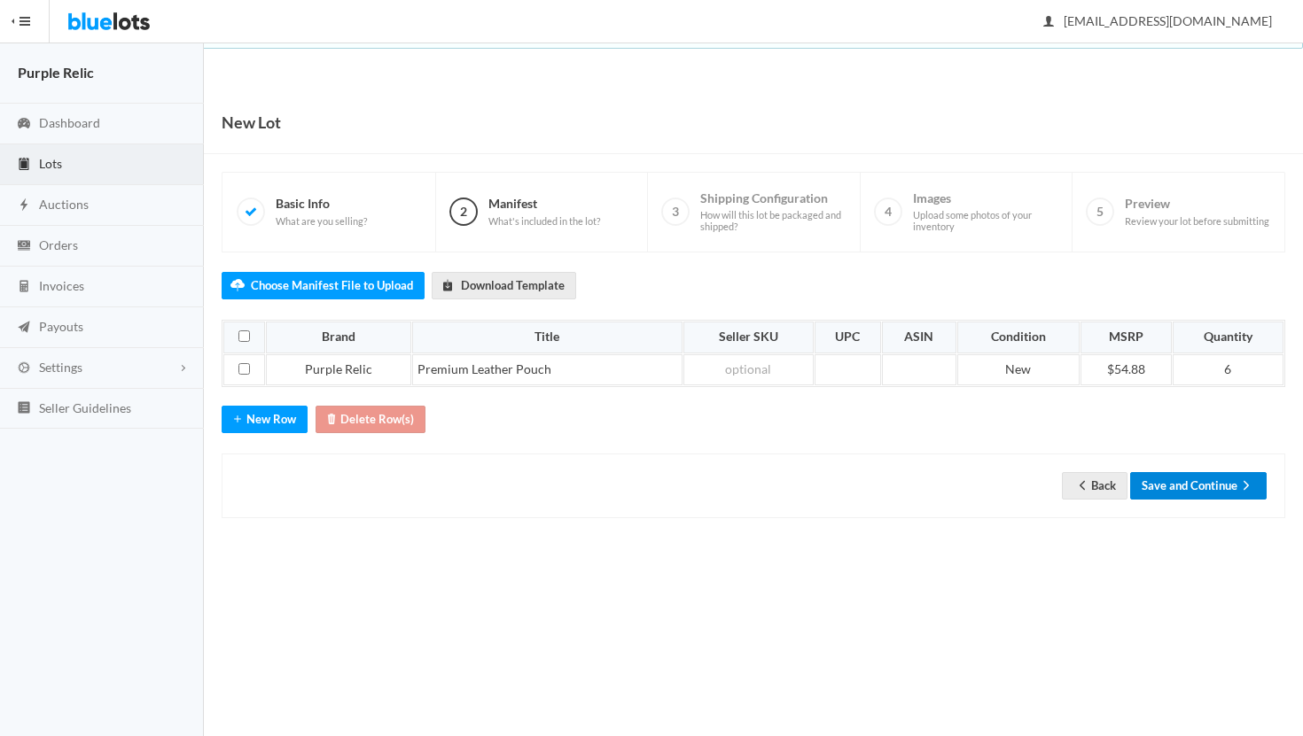
click at [1208, 486] on button "Save and Continue" at bounding box center [1198, 485] width 136 height 27
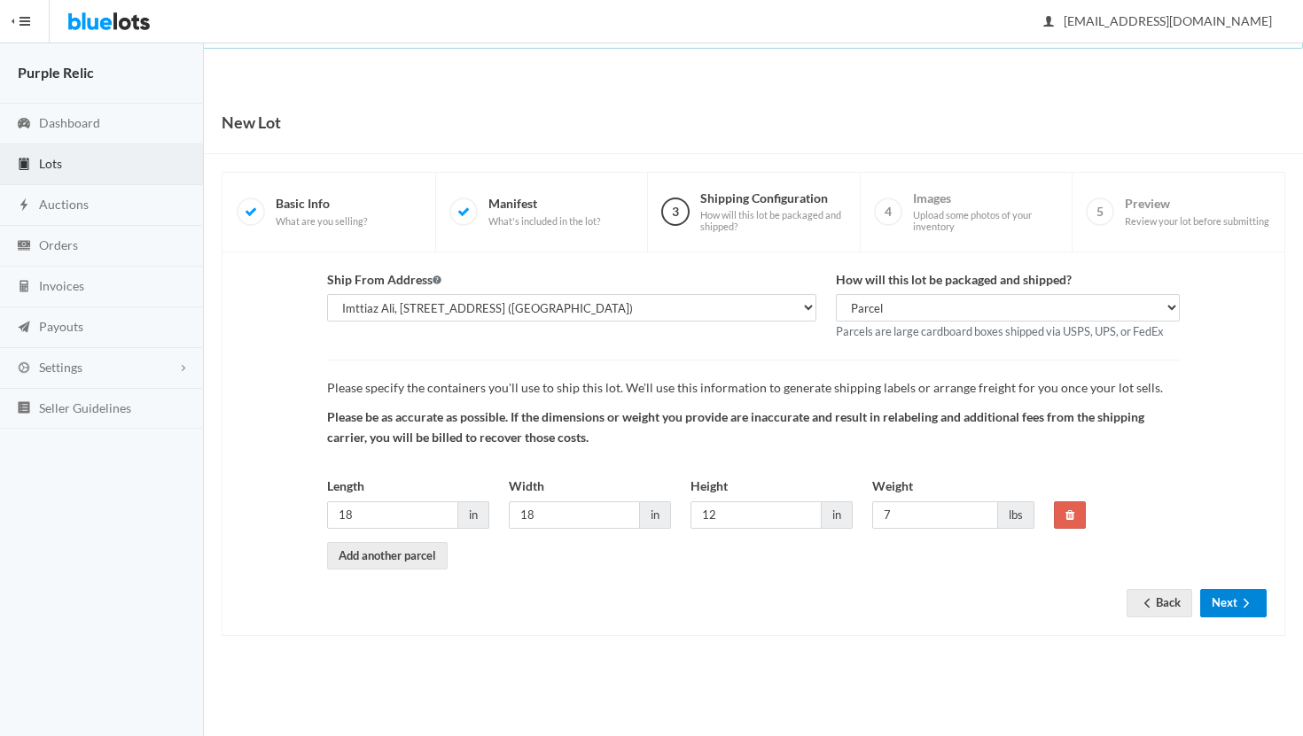
click at [1214, 608] on button "Next" at bounding box center [1233, 602] width 66 height 27
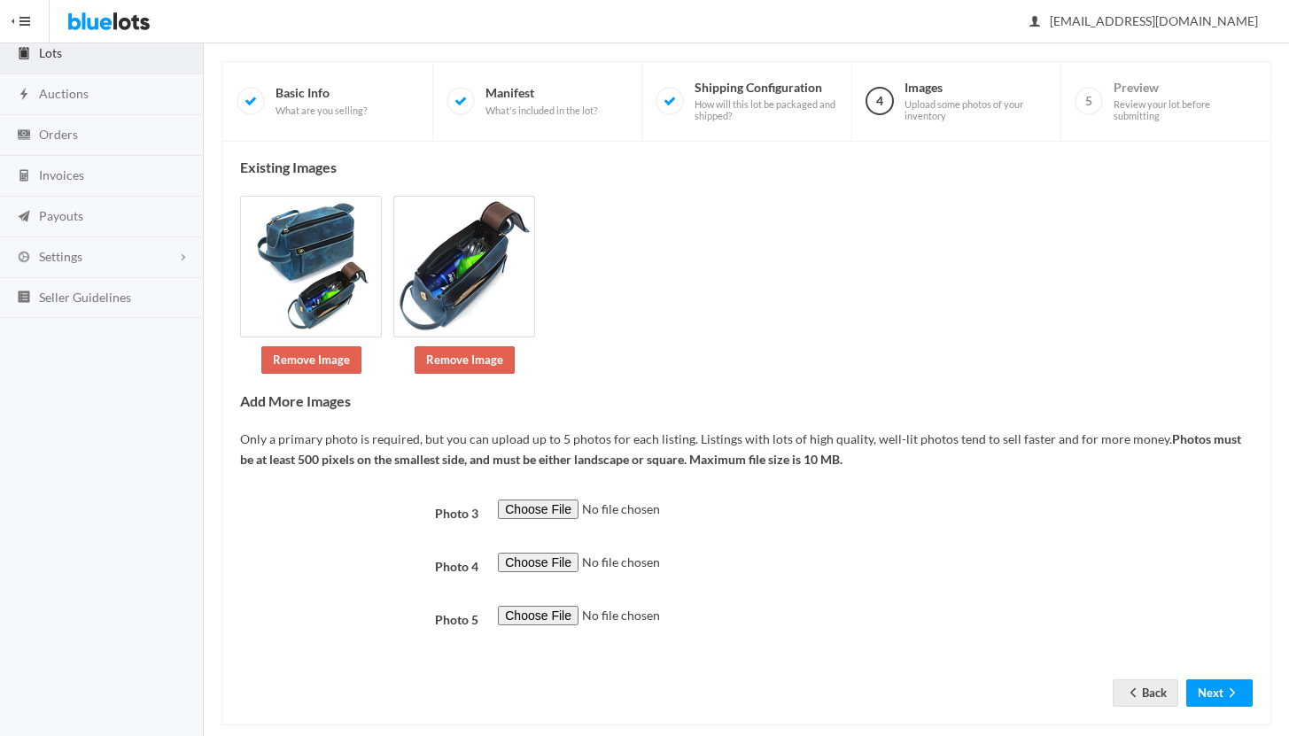
scroll to position [137, 0]
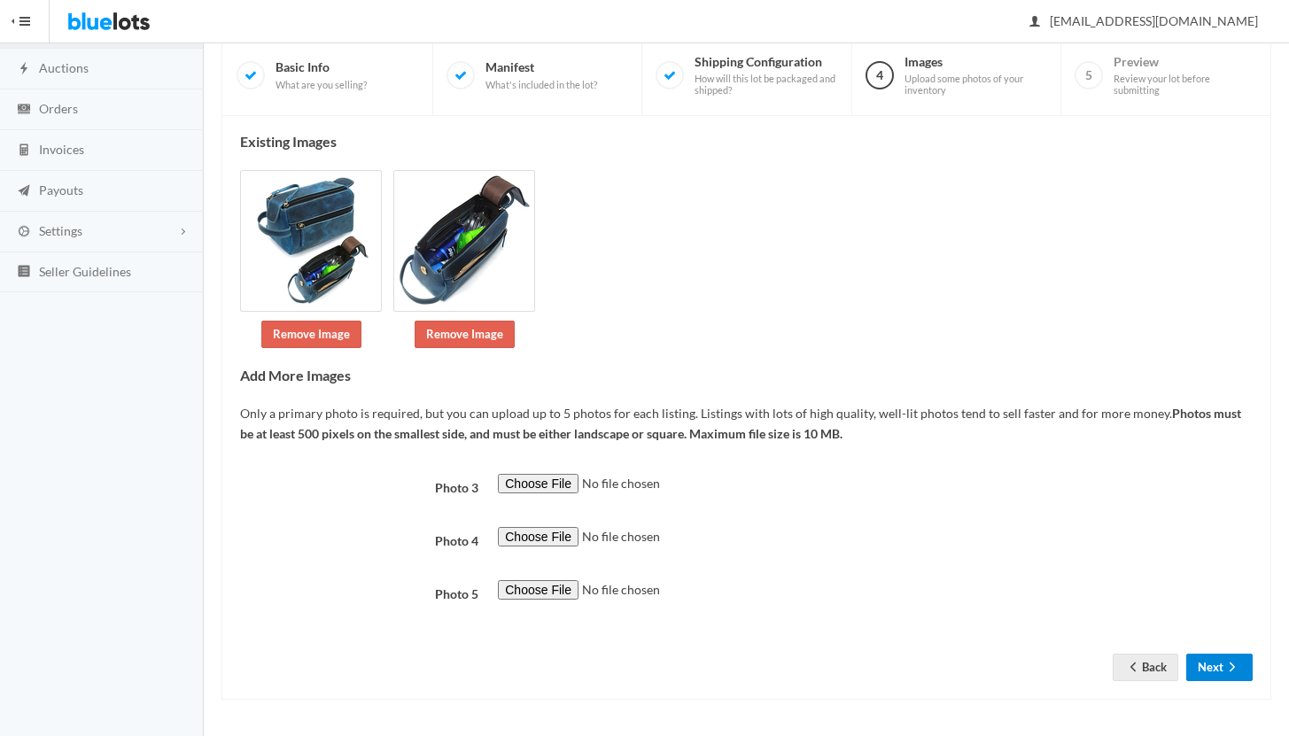
click at [1225, 671] on icon "arrow forward" at bounding box center [1233, 667] width 18 height 14
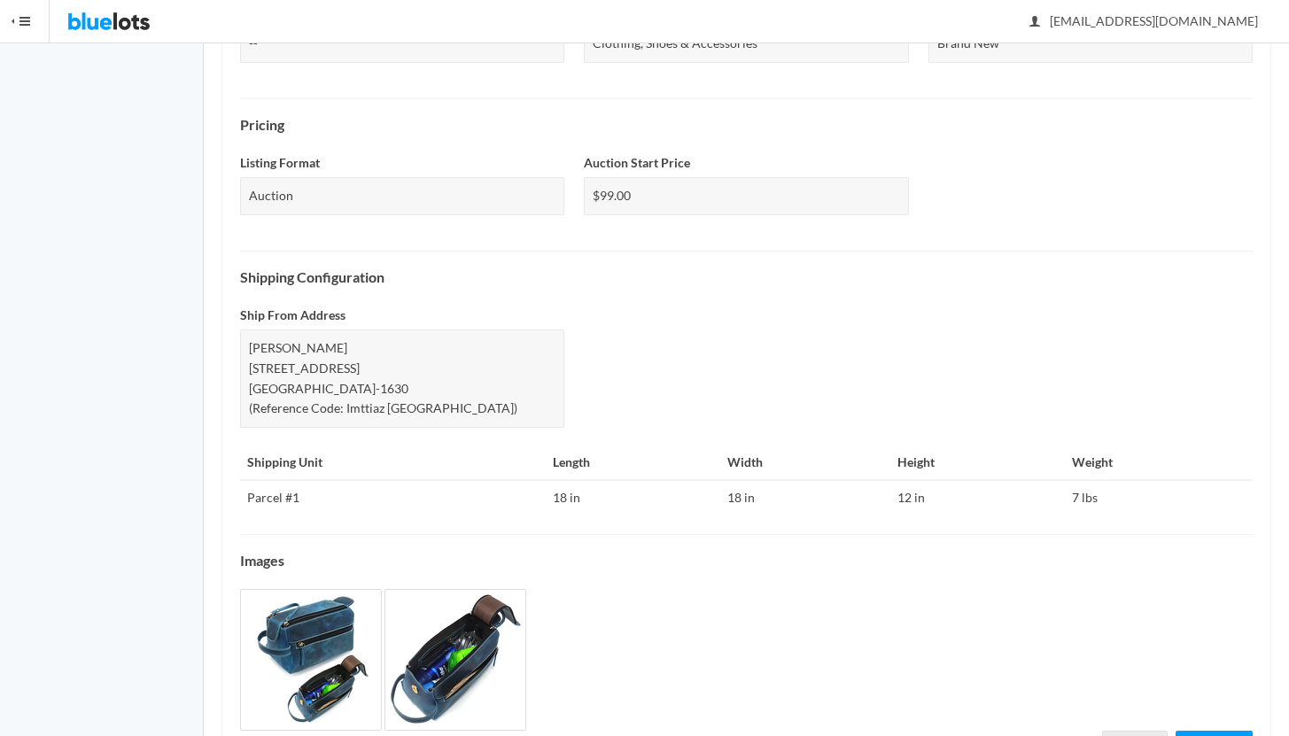
scroll to position [613, 0]
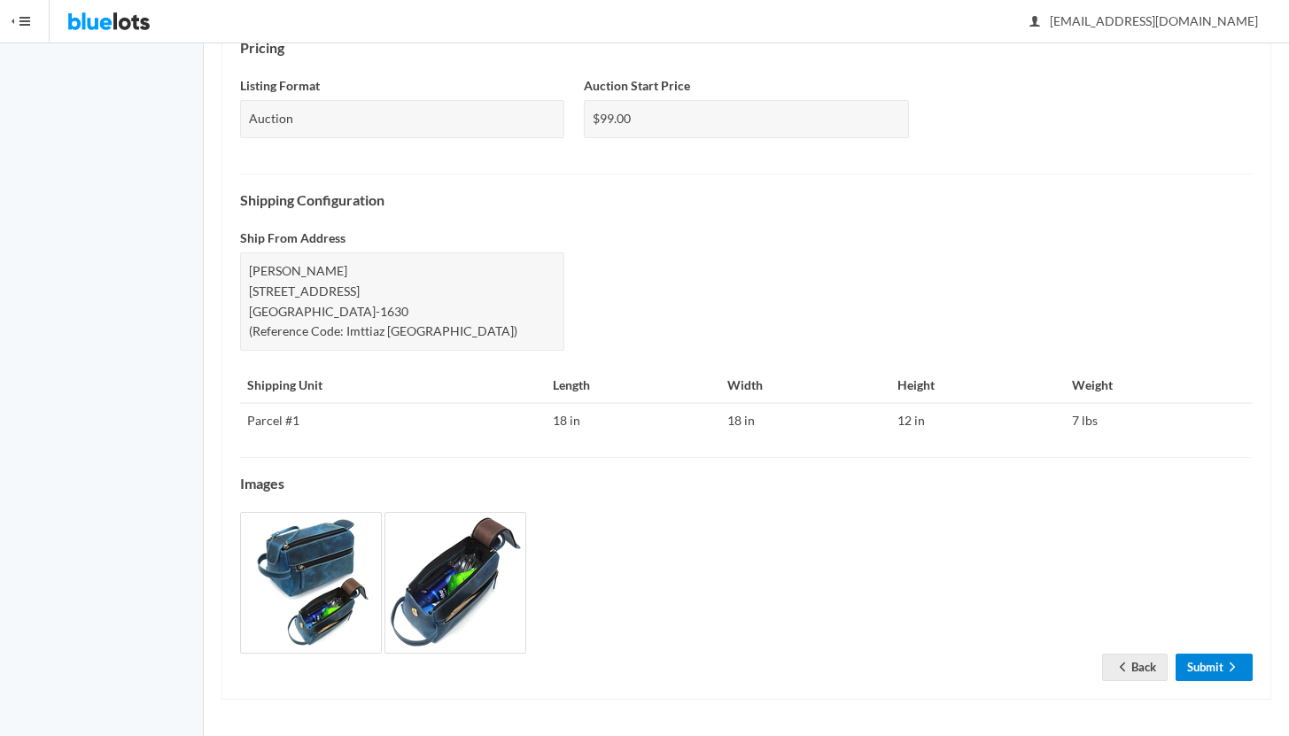
click at [1225, 671] on icon "arrow forward" at bounding box center [1233, 667] width 18 height 14
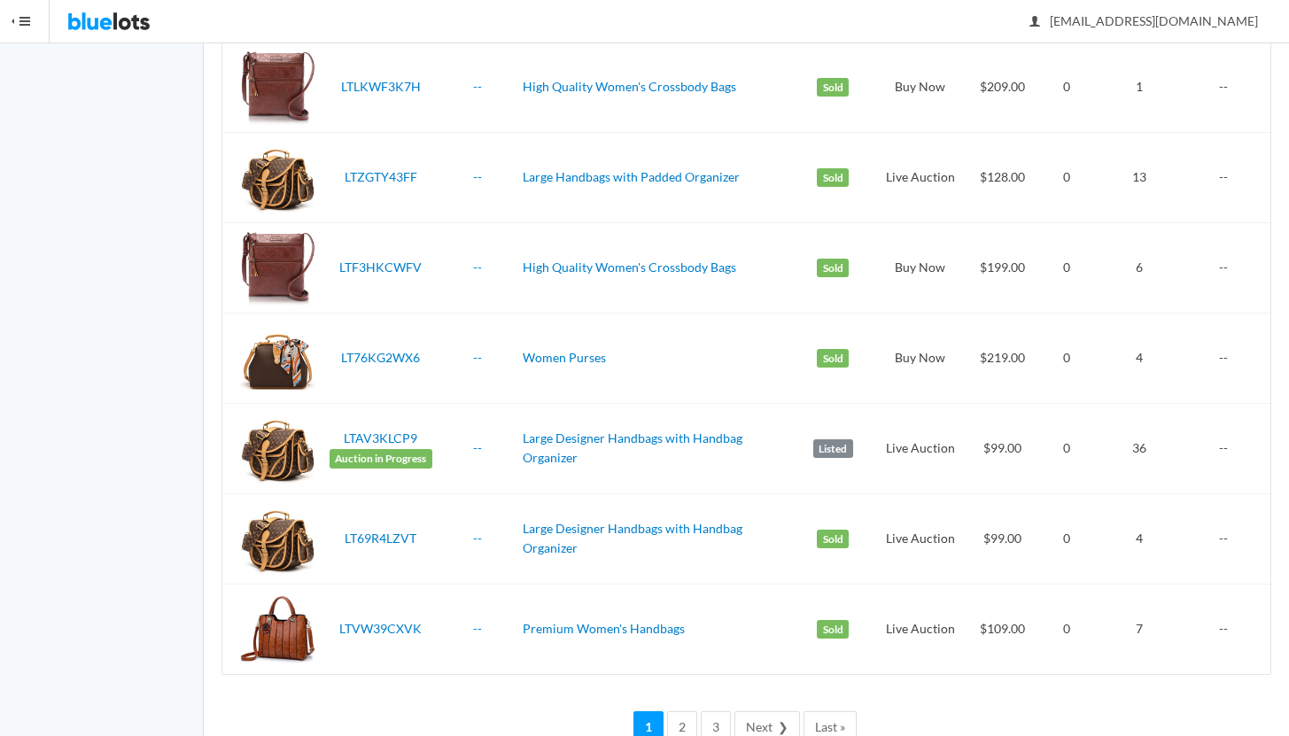
scroll to position [4283, 0]
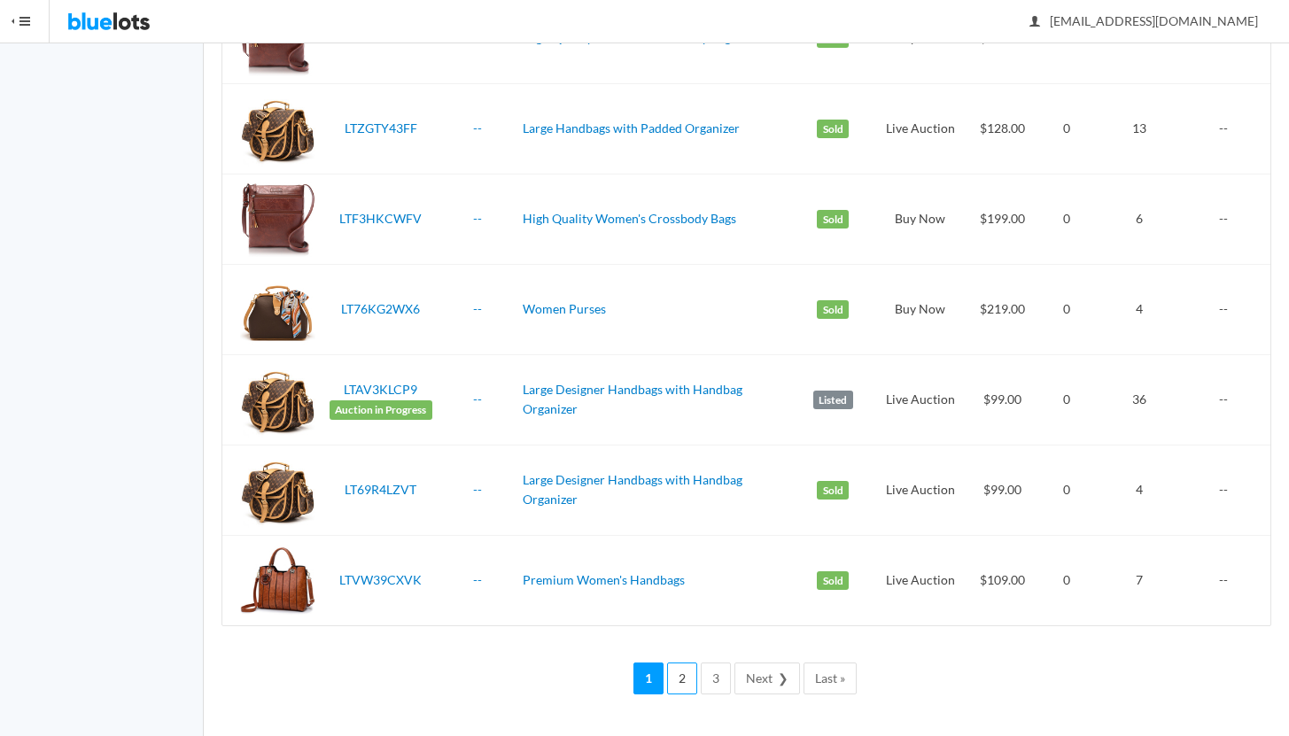
click at [687, 675] on link "2" at bounding box center [682, 679] width 30 height 33
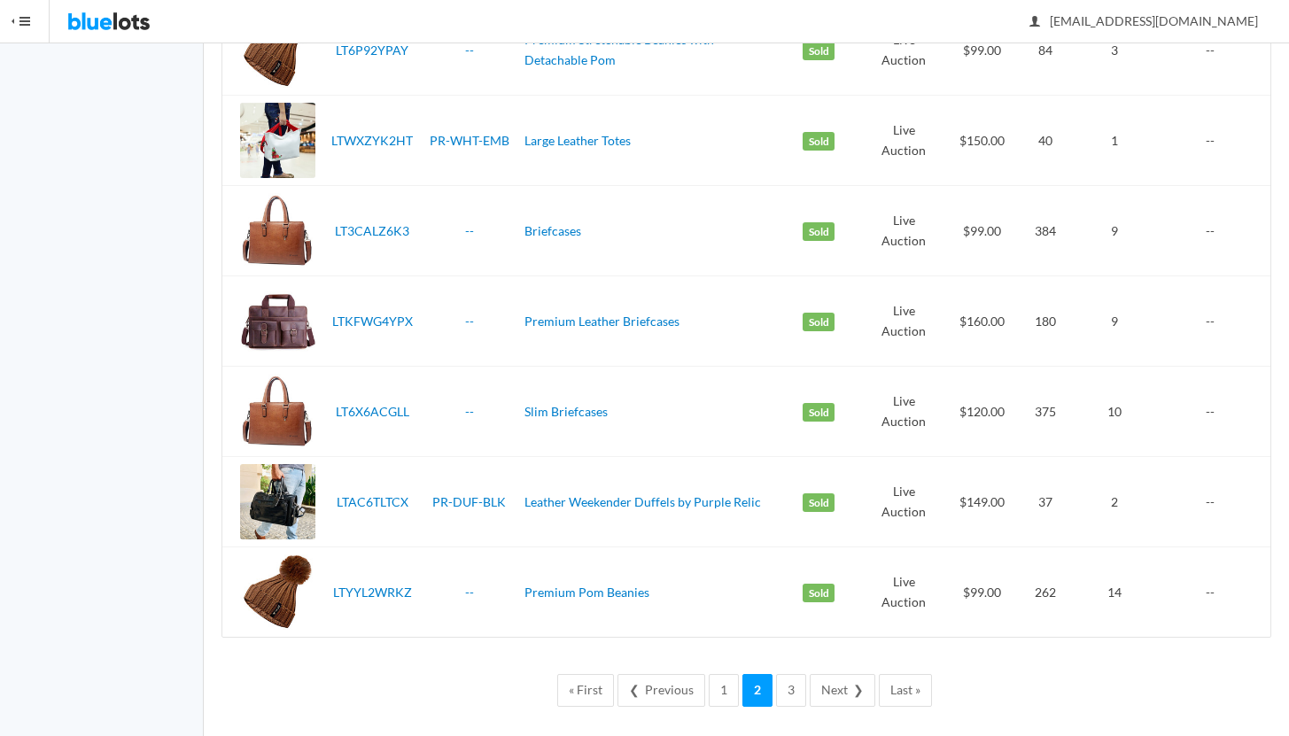
scroll to position [4146, 0]
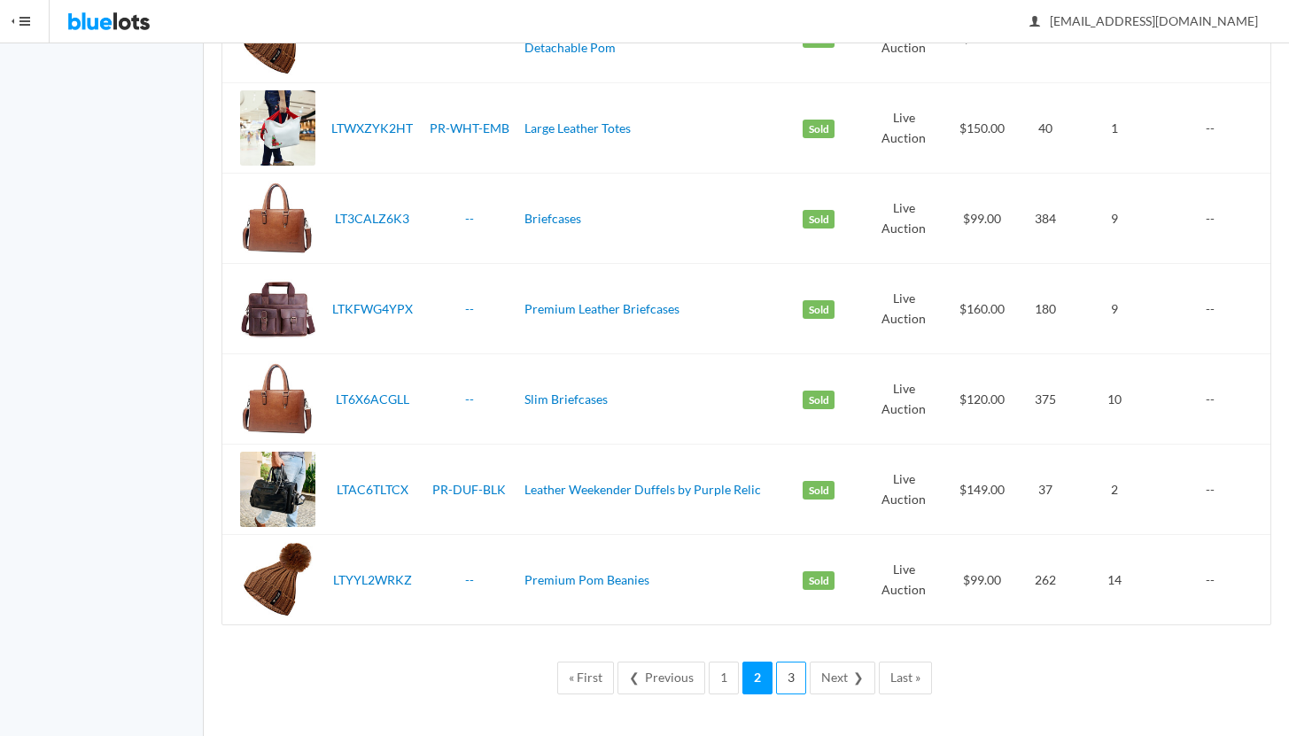
click at [796, 678] on link "3" at bounding box center [791, 678] width 30 height 33
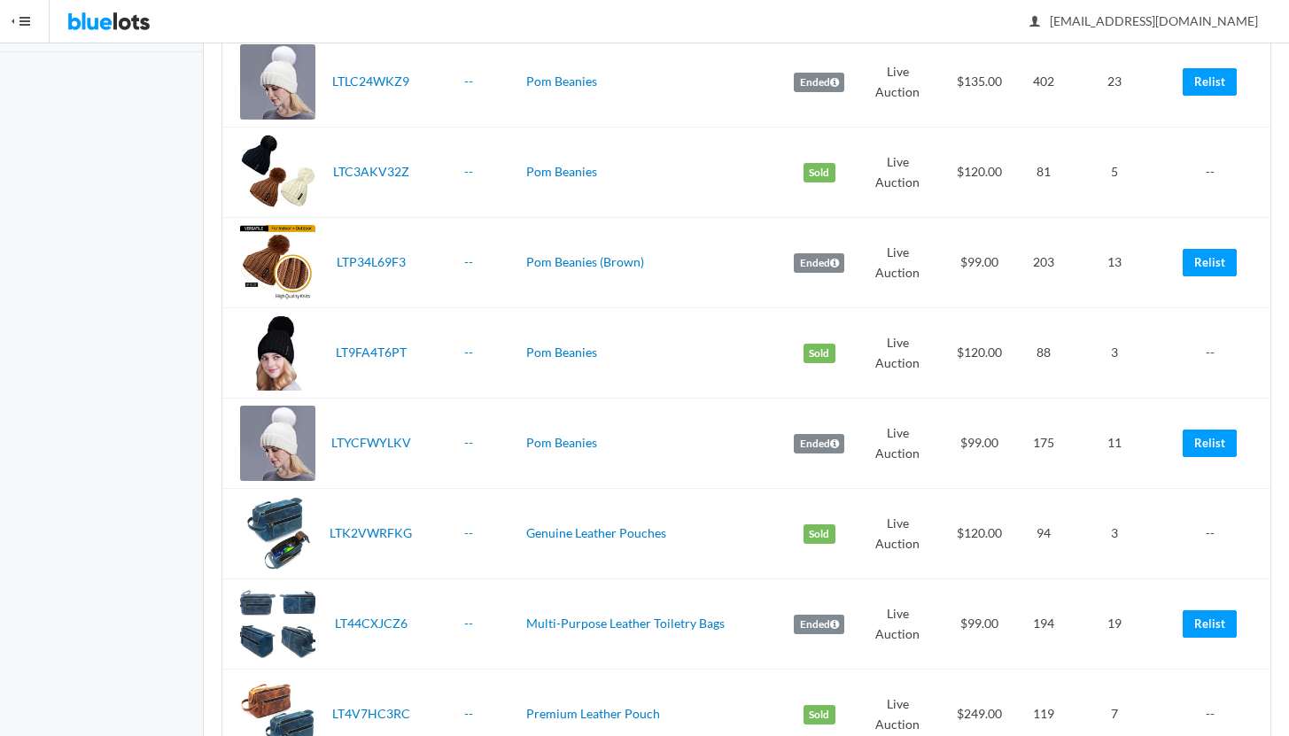
scroll to position [377, 0]
